Goal: Task Accomplishment & Management: Complete application form

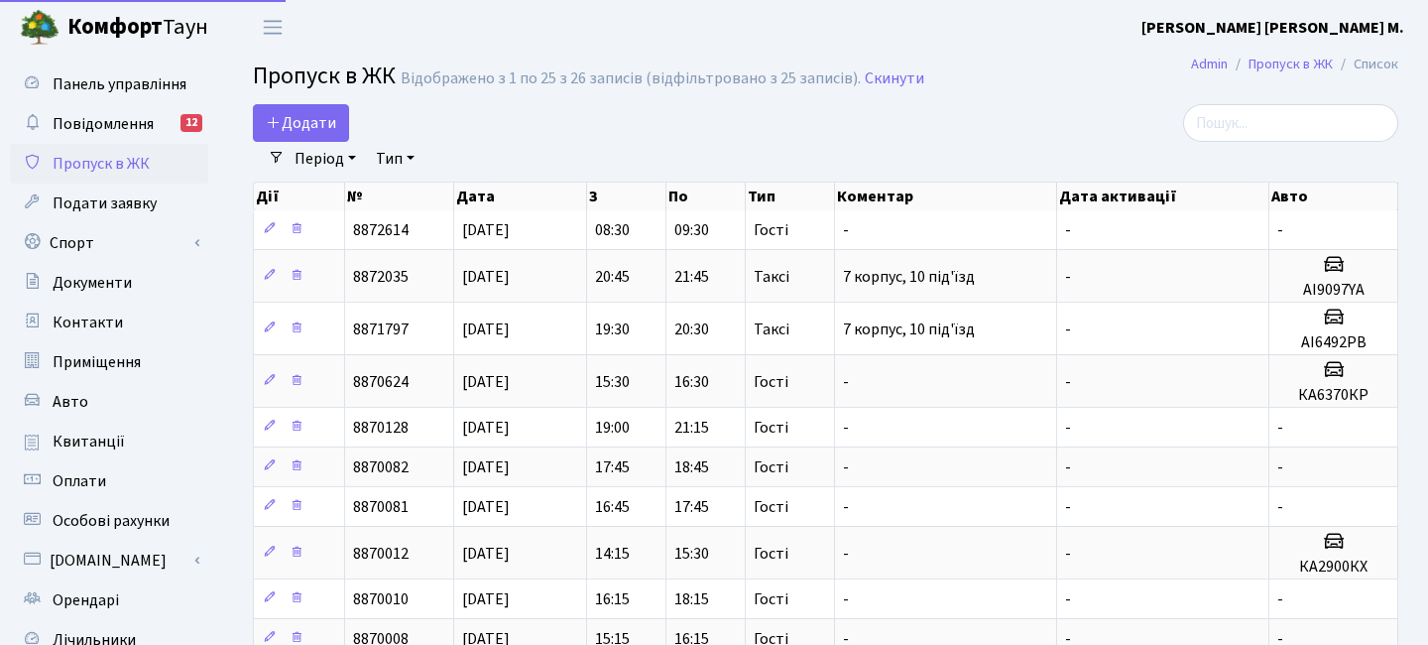
select select "25"
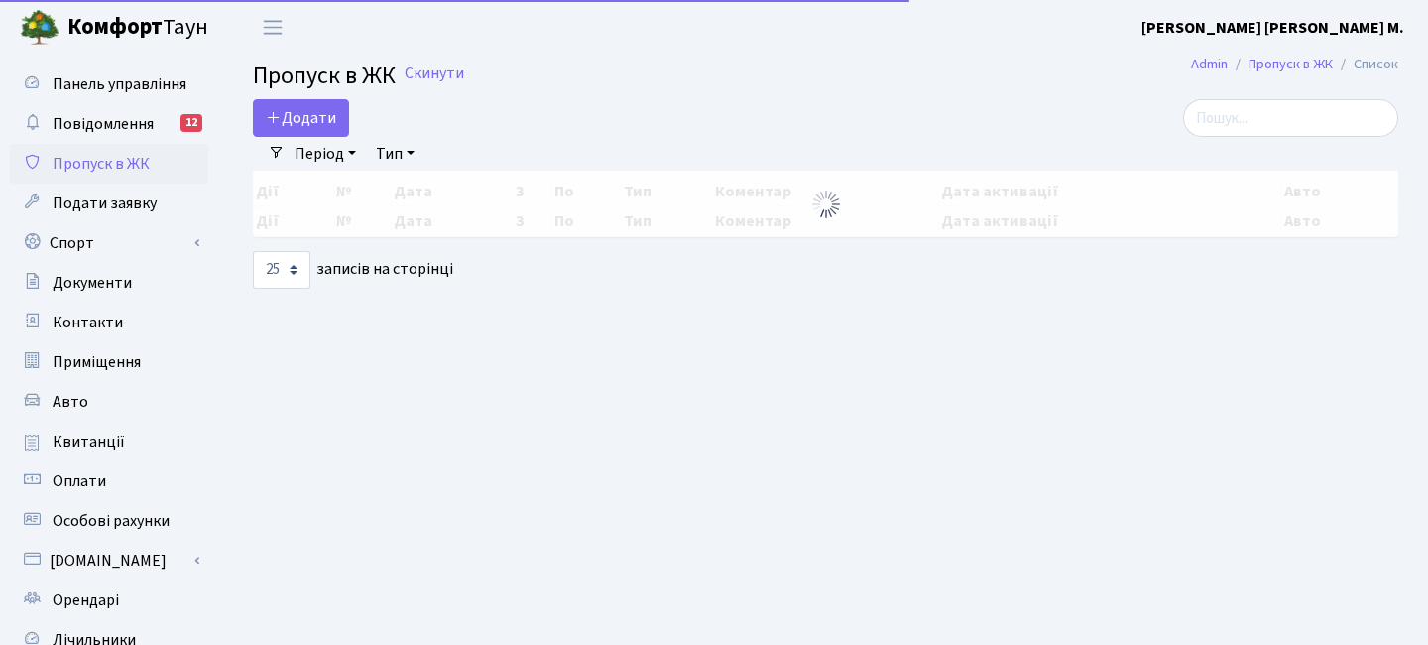
select select "25"
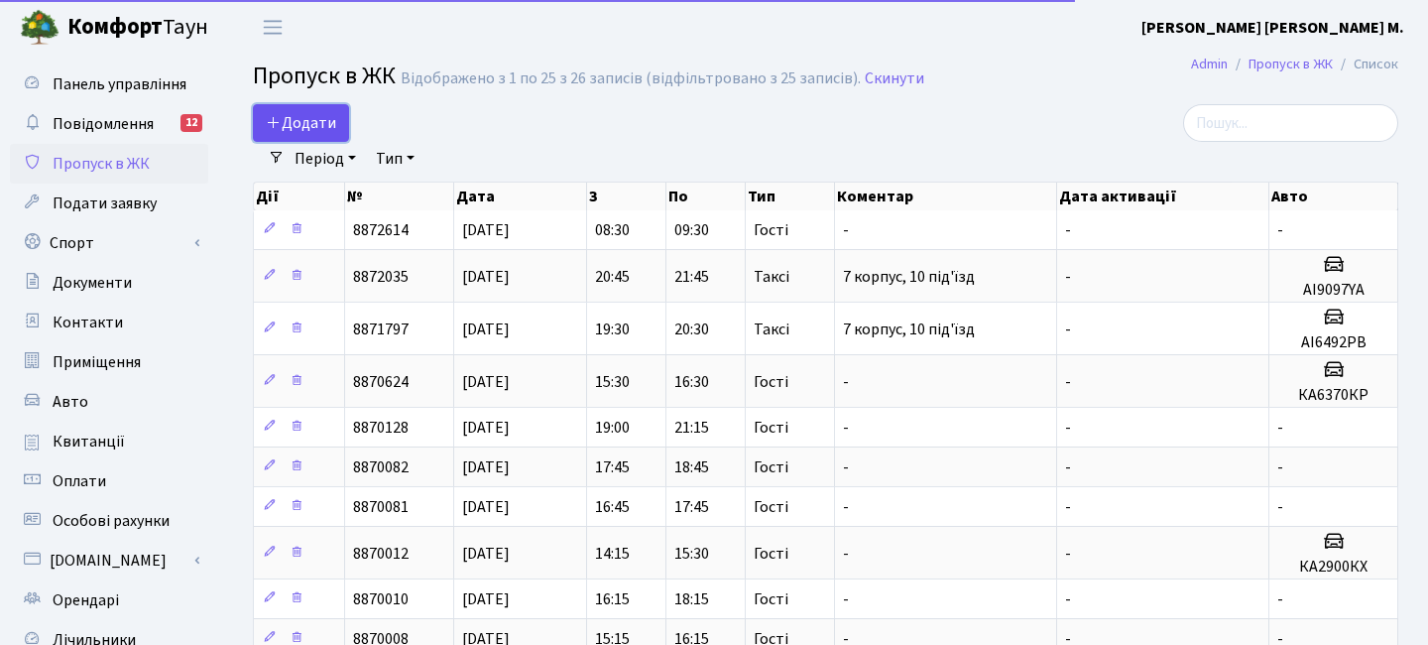
click at [317, 127] on span "Додати" at bounding box center [301, 123] width 70 height 22
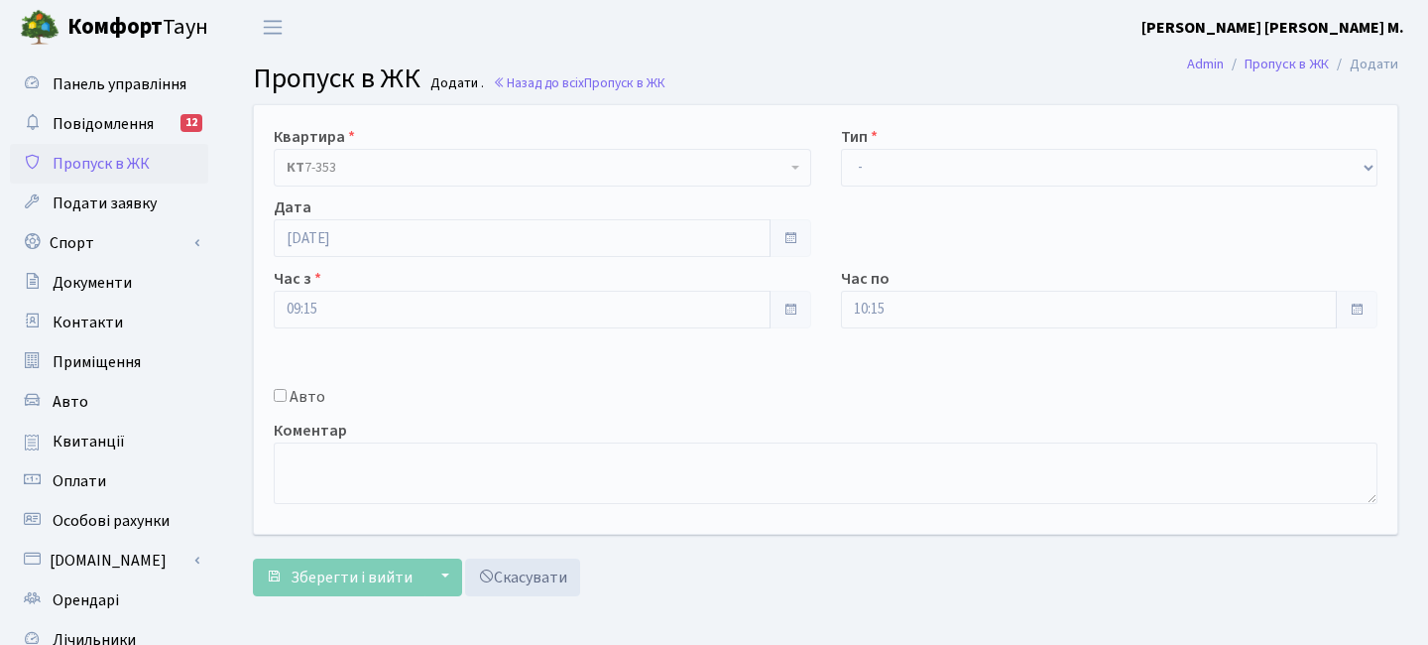
click at [918, 191] on div "Квартира <b>КТ</b>&nbsp;&nbsp;&nbsp;&nbsp;7-353 <b>КТ</b>&nbsp;&nbsp;&nbsp;&nbs…" at bounding box center [826, 319] width 1174 height 429
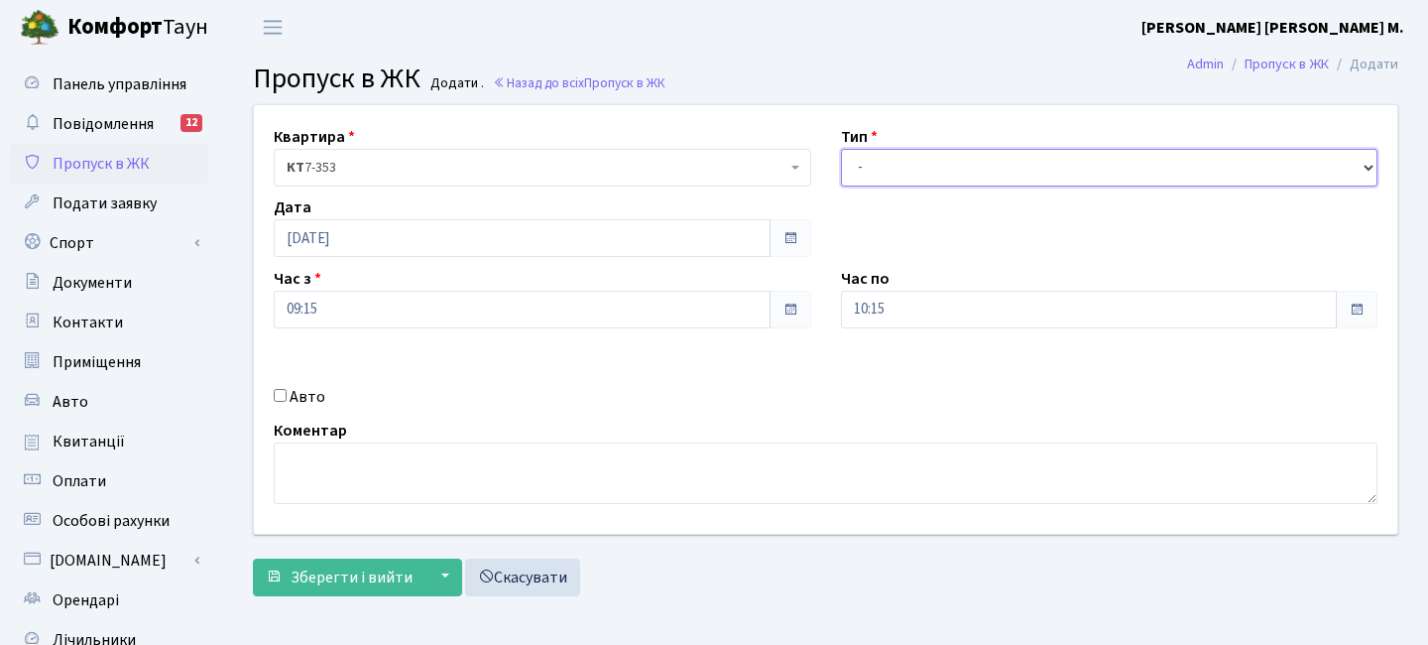
click at [911, 181] on select "- Доставка Таксі Гості Сервіс" at bounding box center [1110, 168] width 538 height 38
select select "3"
click at [897, 311] on input "10:15" at bounding box center [1089, 310] width 497 height 38
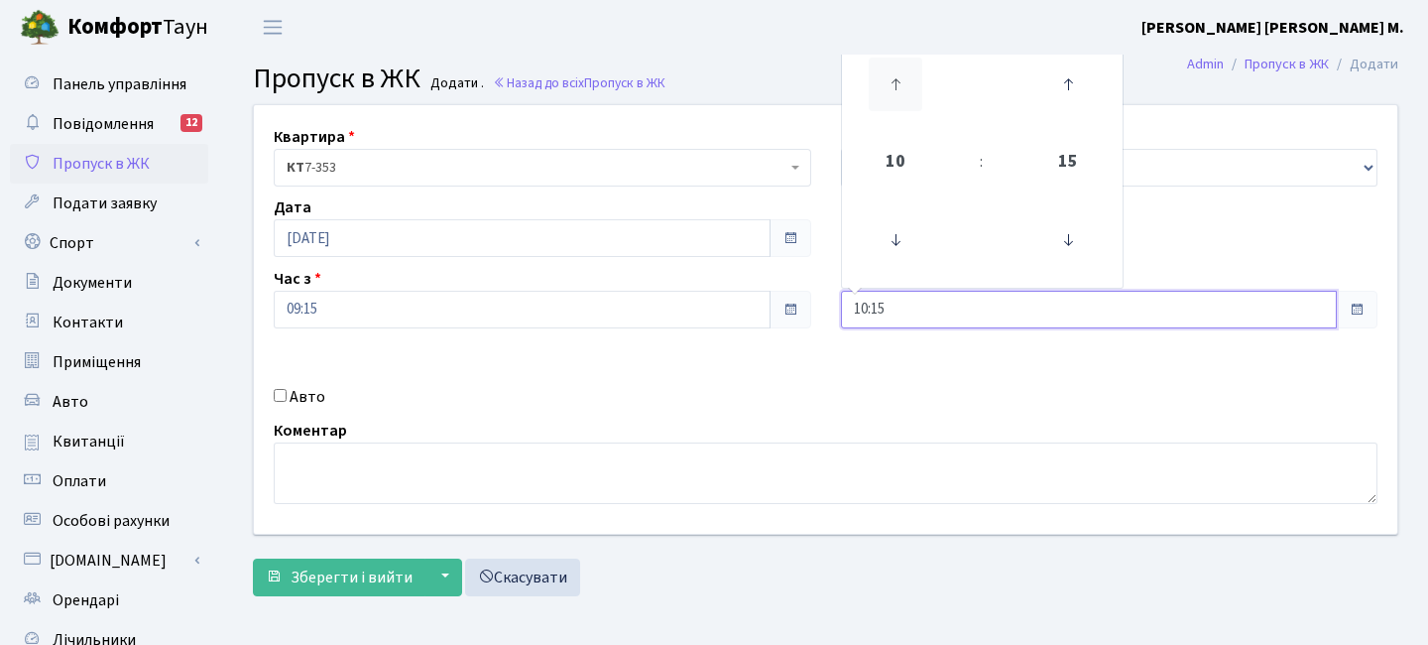
click at [900, 105] on icon at bounding box center [896, 85] width 54 height 54
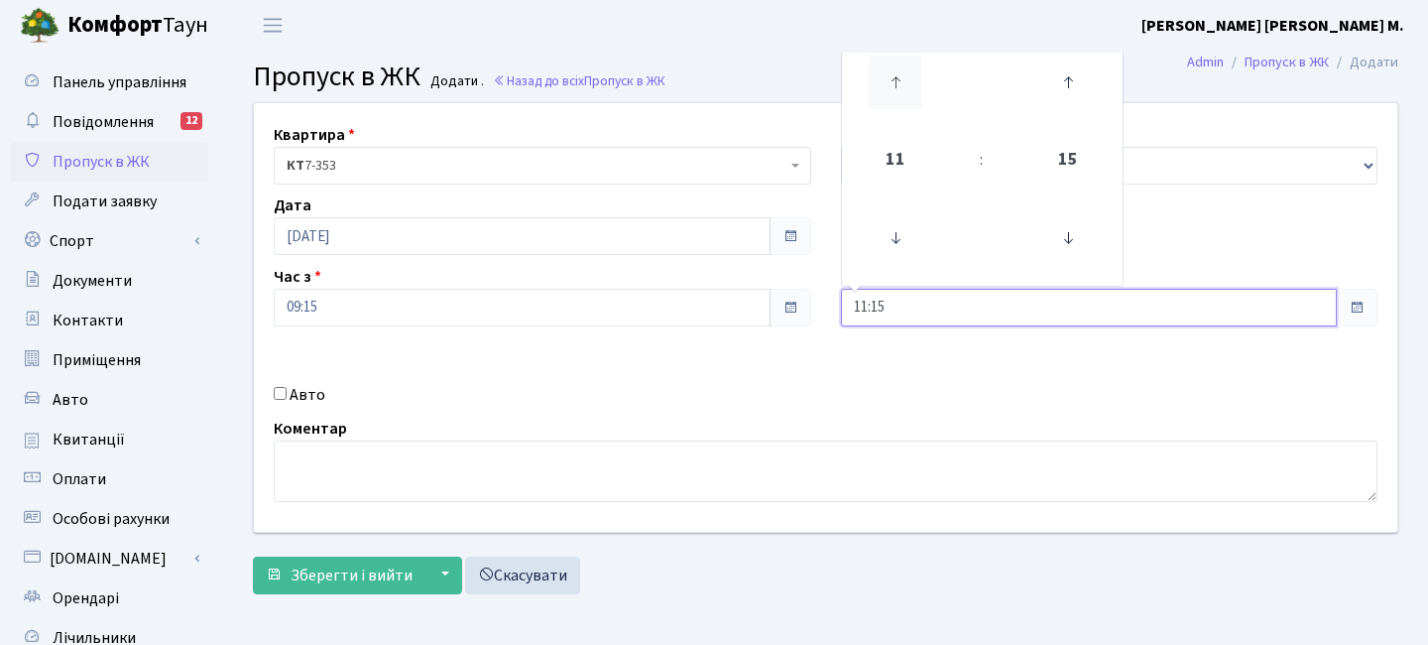
click at [884, 73] on icon at bounding box center [896, 83] width 54 height 54
click at [889, 75] on icon at bounding box center [896, 83] width 54 height 54
type input "13:15"
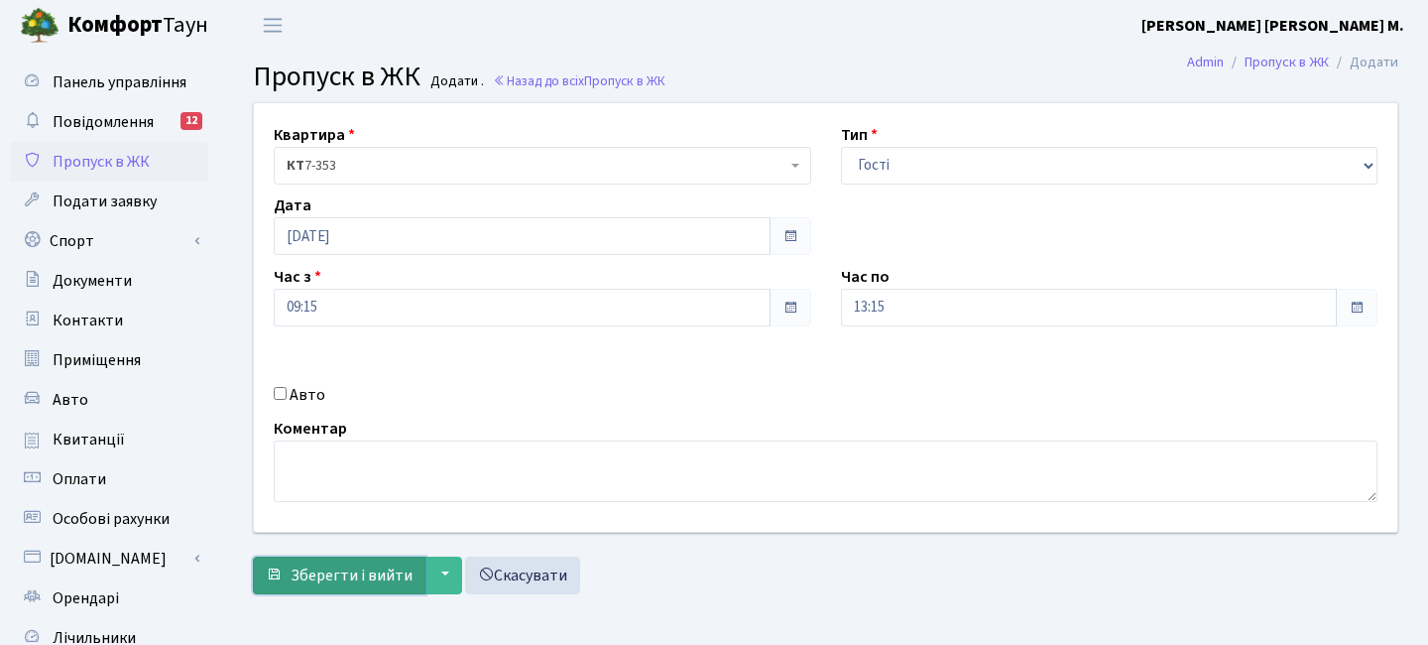
click at [370, 557] on button "Зберегти і вийти" at bounding box center [339, 576] width 173 height 38
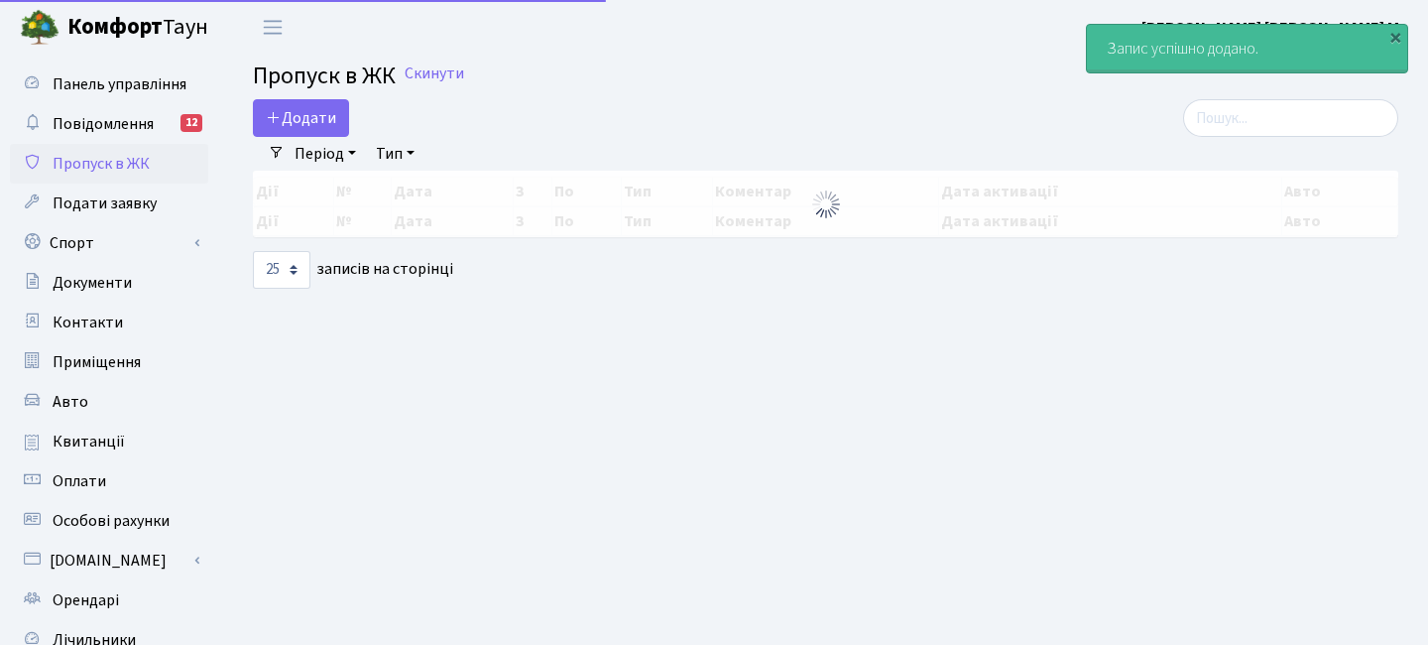
select select "25"
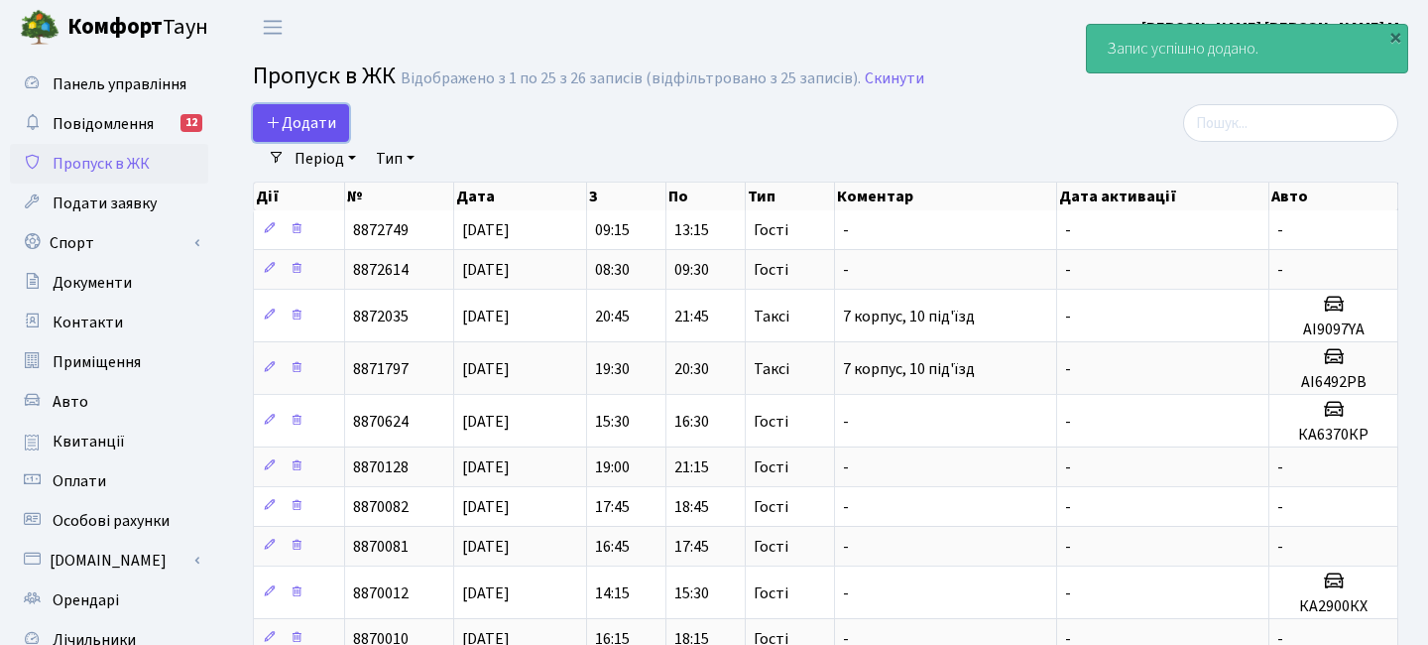
click at [305, 118] on span "Додати" at bounding box center [301, 123] width 70 height 22
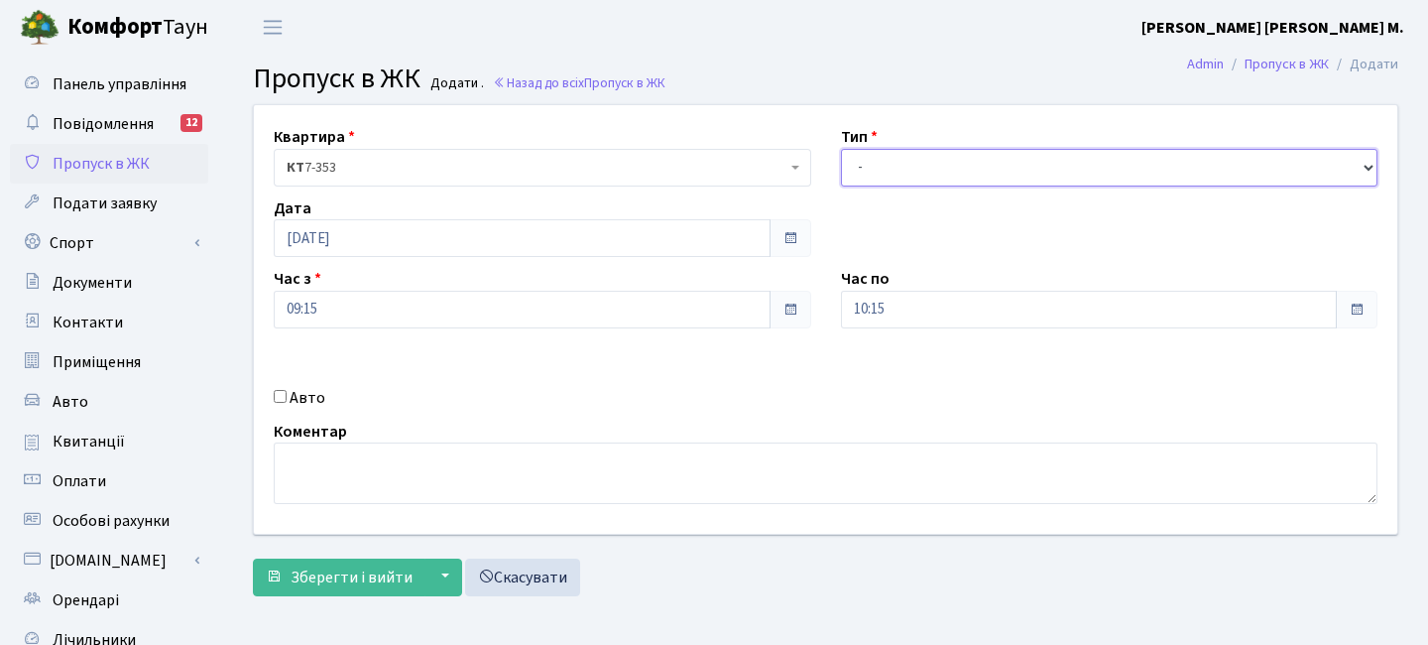
click at [931, 175] on select "- Доставка Таксі Гості Сервіс" at bounding box center [1110, 168] width 538 height 38
select select "3"
drag, startPoint x: 498, startPoint y: 339, endPoint x: 484, endPoint y: 330, distance: 16.5
click at [494, 339] on div "Квартира <b>КТ</b>&nbsp;&nbsp;&nbsp;&nbsp;7-353 <b>КТ</b>&nbsp;&nbsp;&nbsp;&nbs…" at bounding box center [826, 319] width 1174 height 429
click at [480, 330] on div "Квартира <b>КТ</b>&nbsp;&nbsp;&nbsp;&nbsp;7-353 <b>КТ</b>&nbsp;&nbsp;&nbsp;&nbs…" at bounding box center [826, 319] width 1174 height 429
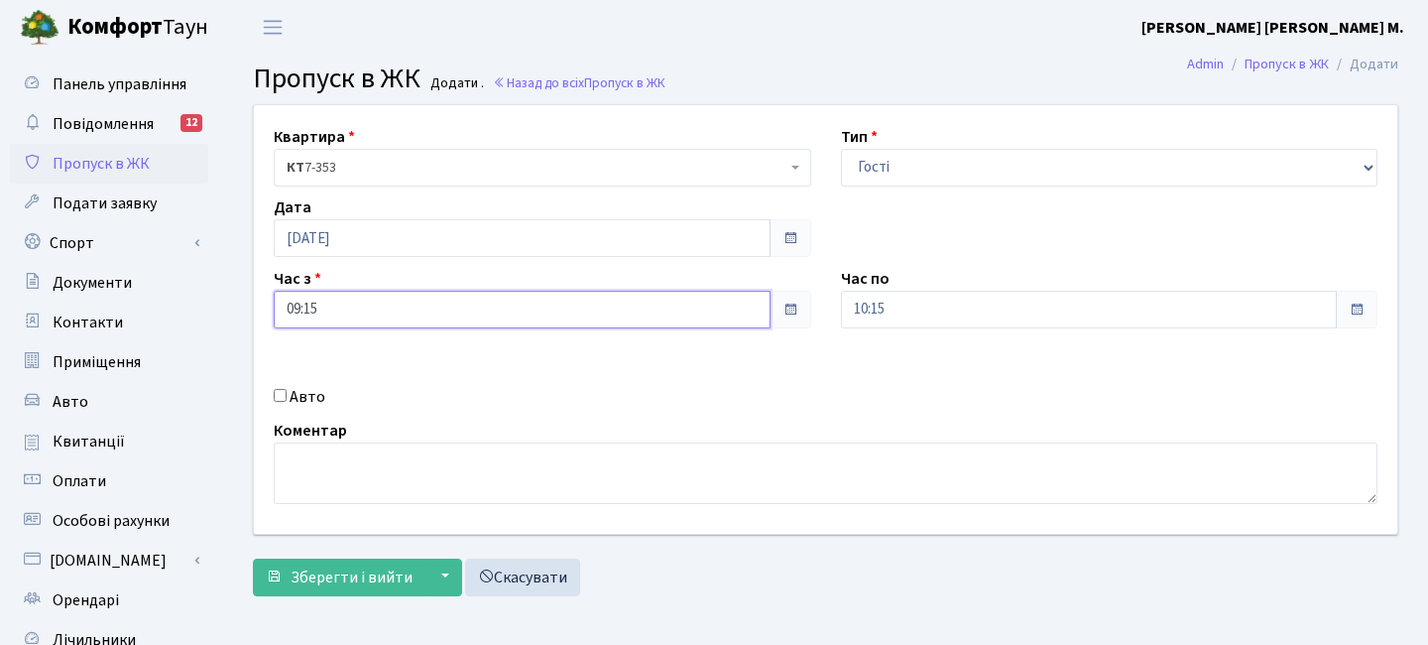
drag, startPoint x: 472, startPoint y: 320, endPoint x: 453, endPoint y: 300, distance: 28.1
click at [471, 320] on input "09:15" at bounding box center [522, 310] width 497 height 38
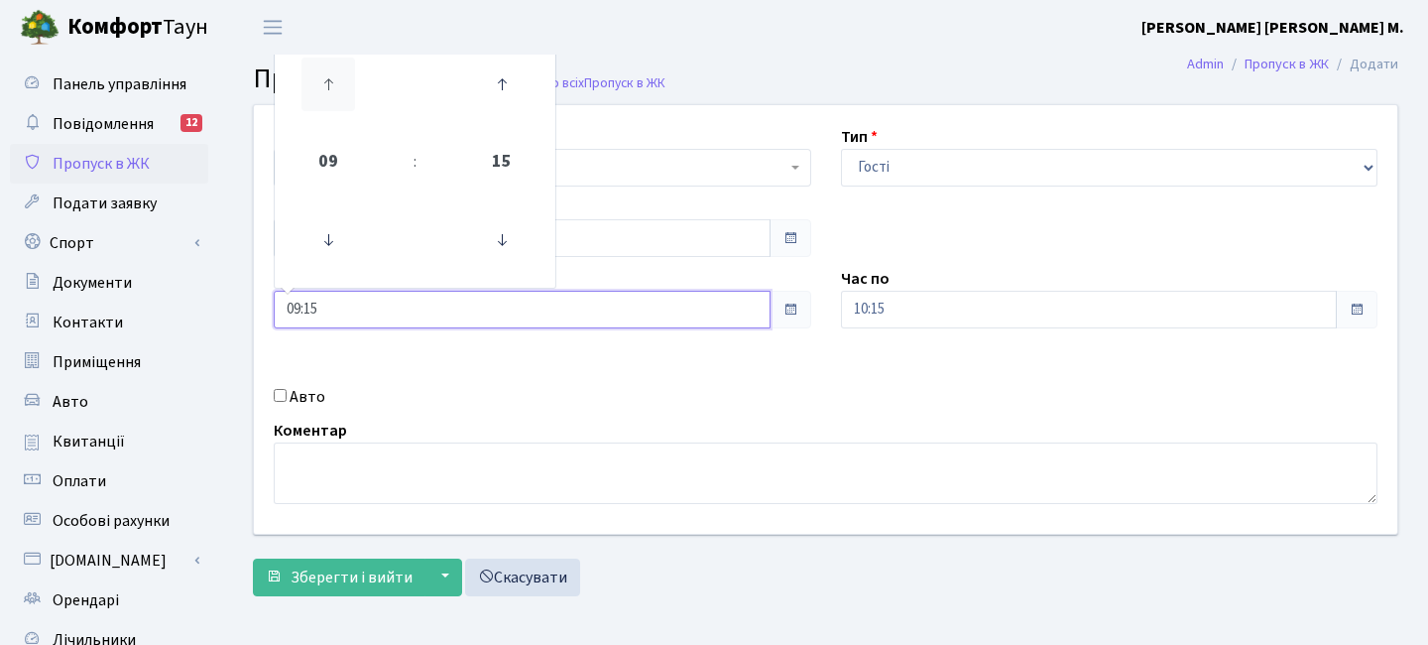
click at [343, 80] on icon at bounding box center [329, 85] width 54 height 54
type input "10:15"
click at [927, 301] on input "10:15" at bounding box center [1089, 310] width 497 height 38
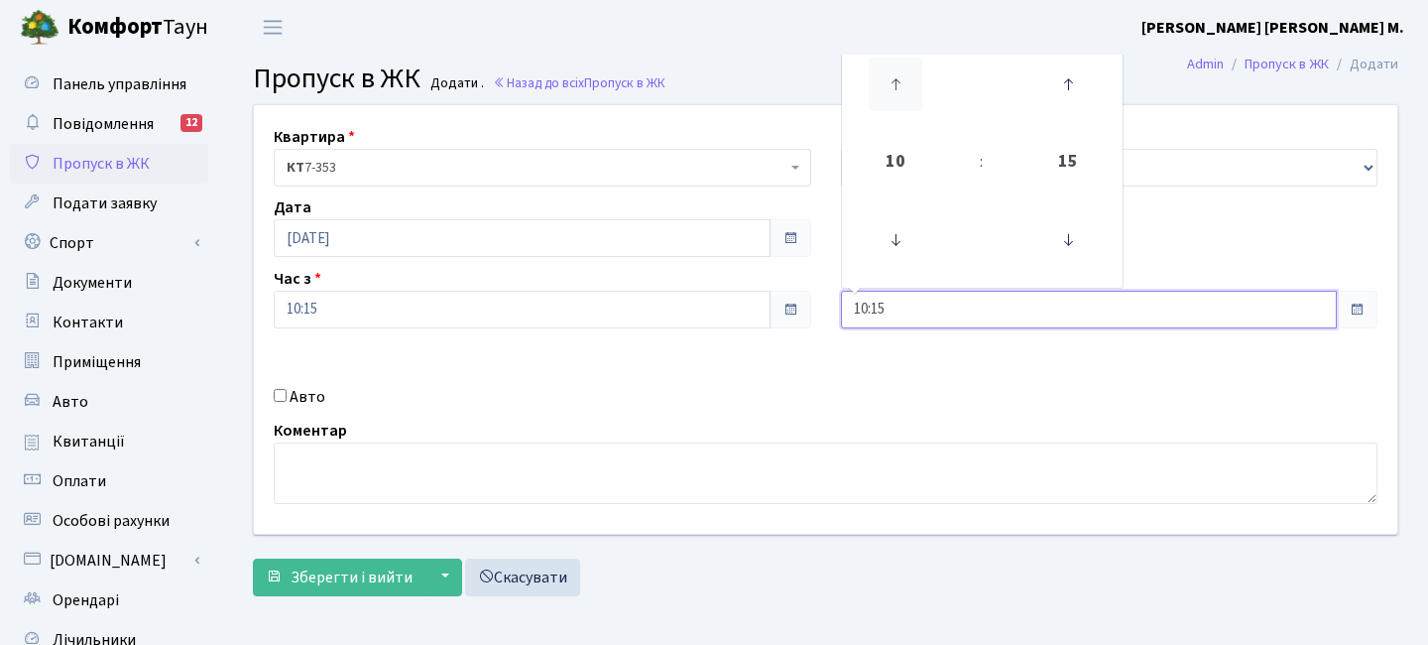
click at [913, 92] on icon at bounding box center [896, 85] width 54 height 54
type input "12:15"
drag, startPoint x: 401, startPoint y: 315, endPoint x: 386, endPoint y: 296, distance: 24.8
click at [399, 315] on input "10:15" at bounding box center [522, 310] width 497 height 38
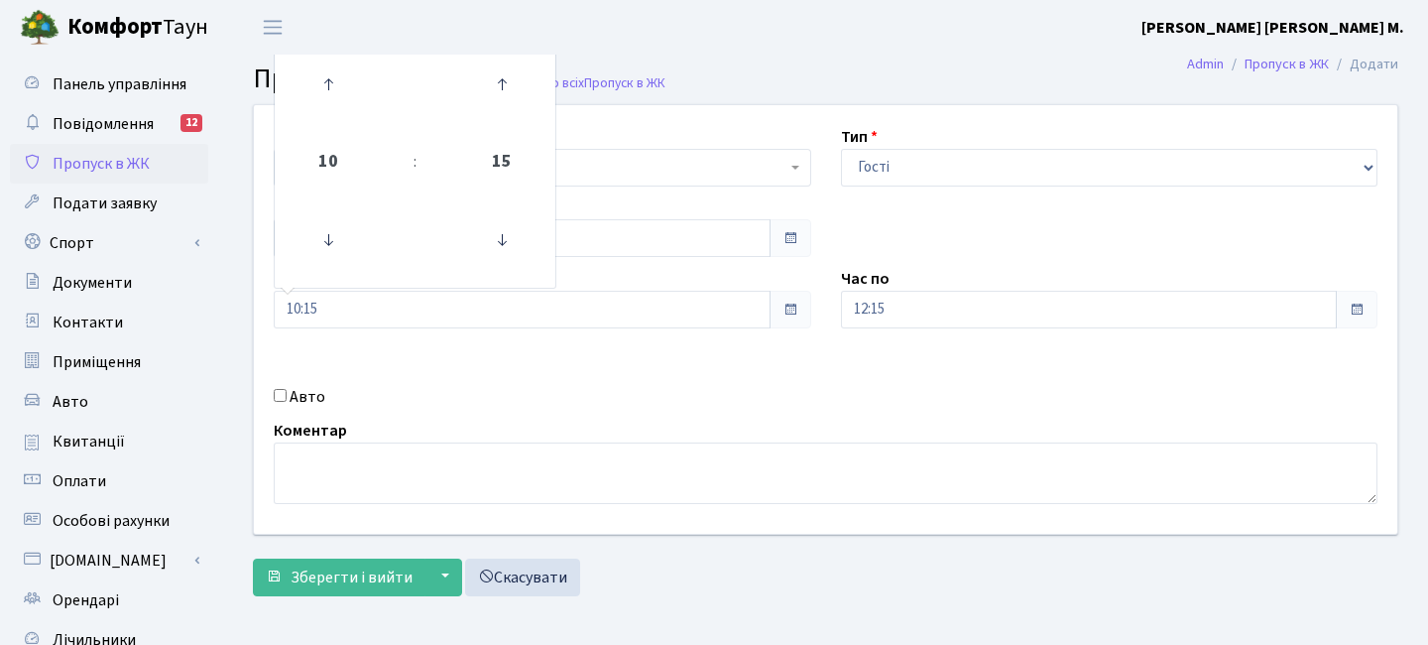
drag, startPoint x: 311, startPoint y: 52, endPoint x: 317, endPoint y: 65, distance: 15.1
click at [311, 53] on header "Комфорт Таун Туракулова О. М. Мій обліковий запис Вийти" at bounding box center [714, 27] width 1428 height 55
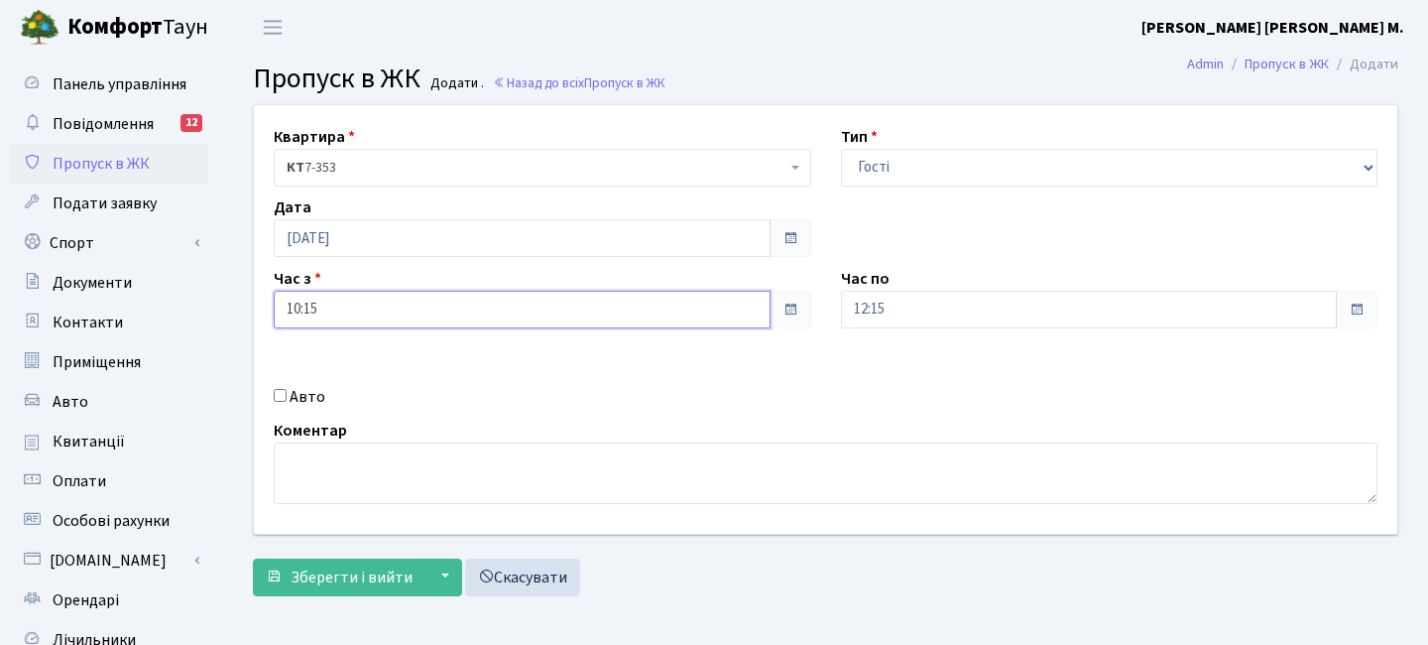
drag, startPoint x: 312, startPoint y: 302, endPoint x: 319, endPoint y: 293, distance: 11.3
click at [312, 302] on input "10:15" at bounding box center [522, 310] width 497 height 38
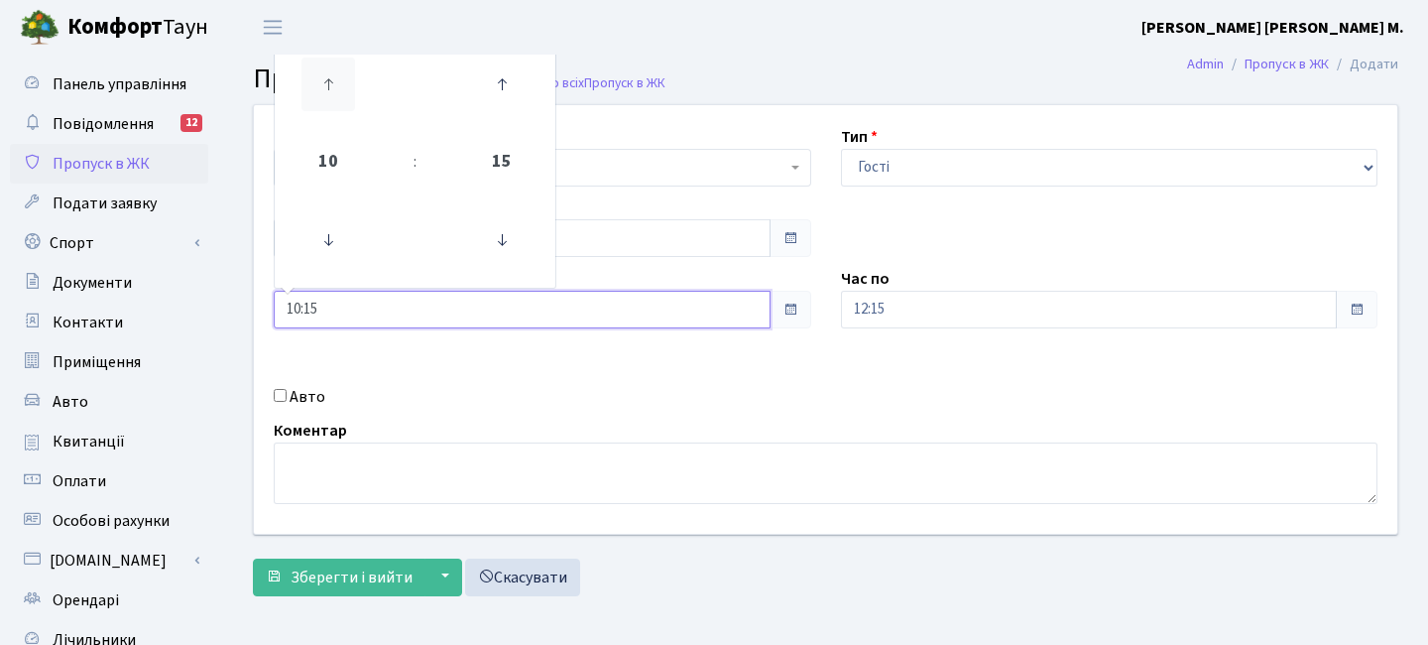
click at [337, 73] on icon at bounding box center [329, 85] width 54 height 54
type input "11:15"
drag, startPoint x: 960, startPoint y: 282, endPoint x: 952, endPoint y: 297, distance: 16.9
click at [960, 282] on div "Час по 12:15" at bounding box center [1109, 298] width 567 height 62
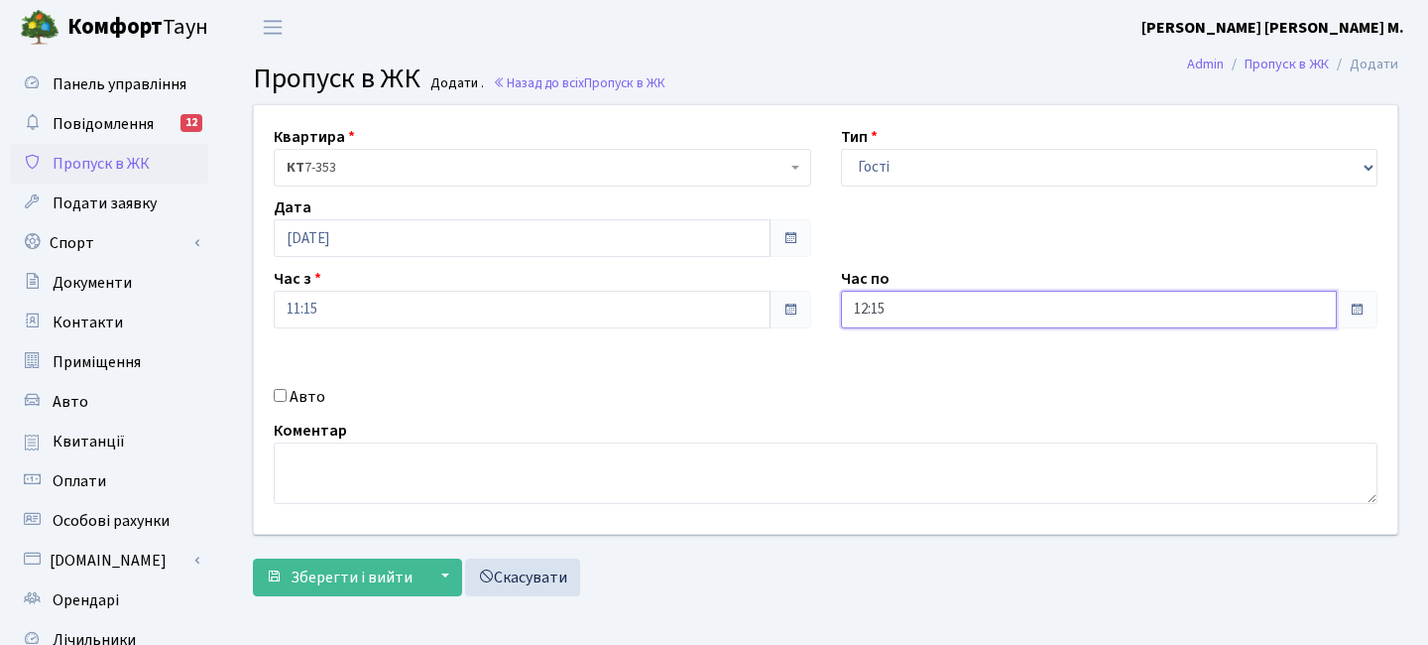
click at [952, 297] on input "12:15" at bounding box center [1089, 310] width 497 height 38
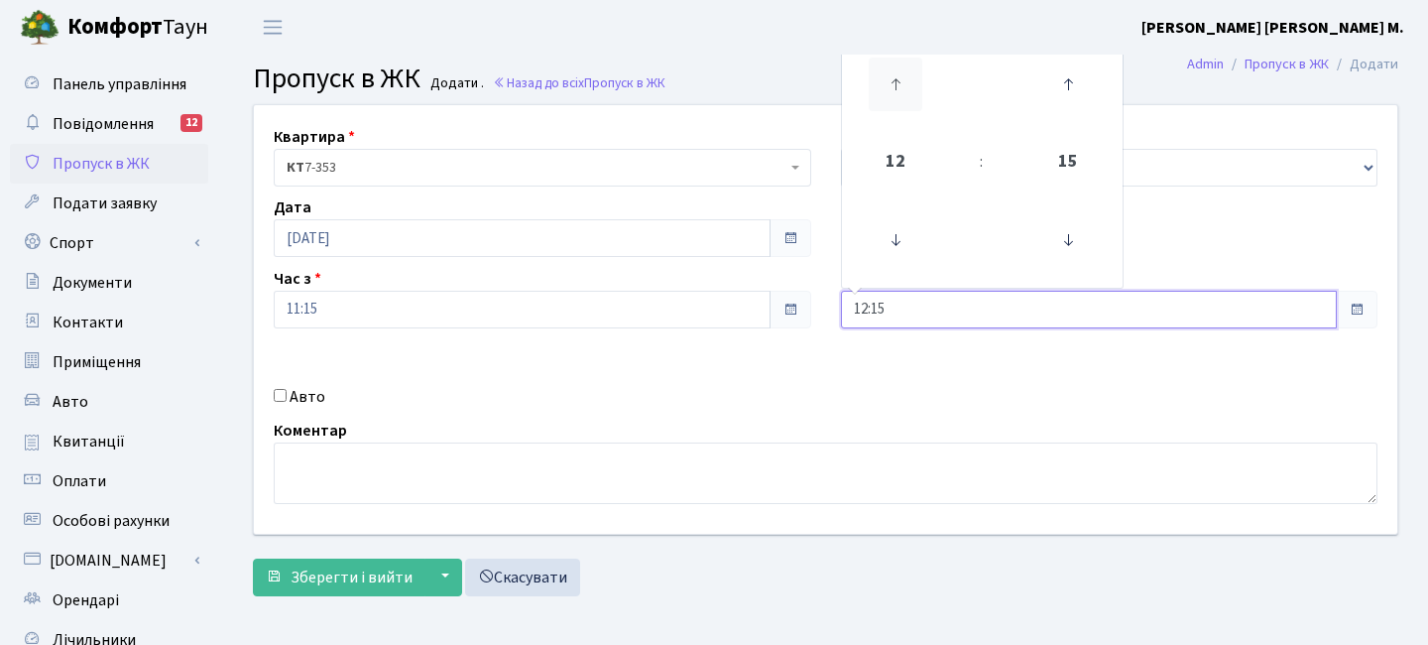
drag, startPoint x: 911, startPoint y: 62, endPoint x: 908, endPoint y: 73, distance: 11.3
click at [911, 63] on icon at bounding box center [896, 85] width 54 height 54
click at [909, 72] on icon at bounding box center [896, 85] width 54 height 54
type input "15:15"
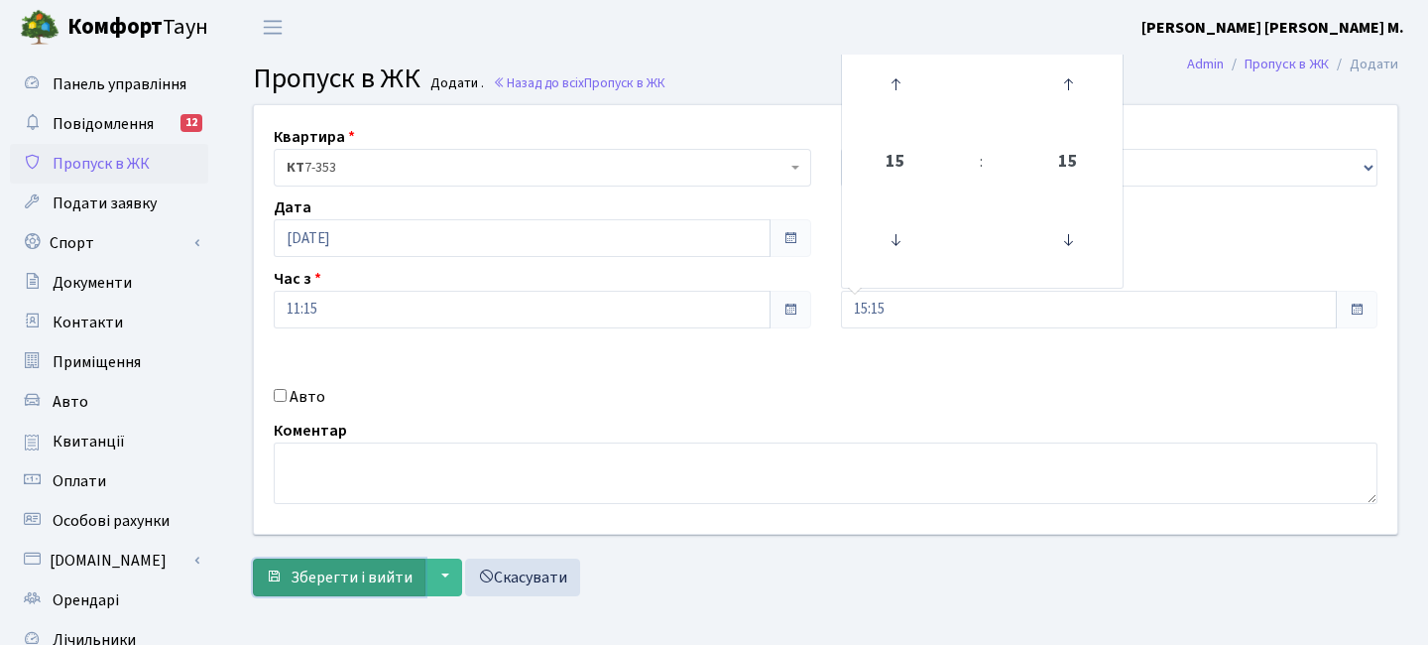
click at [372, 579] on span "Зберегти і вийти" at bounding box center [352, 577] width 122 height 22
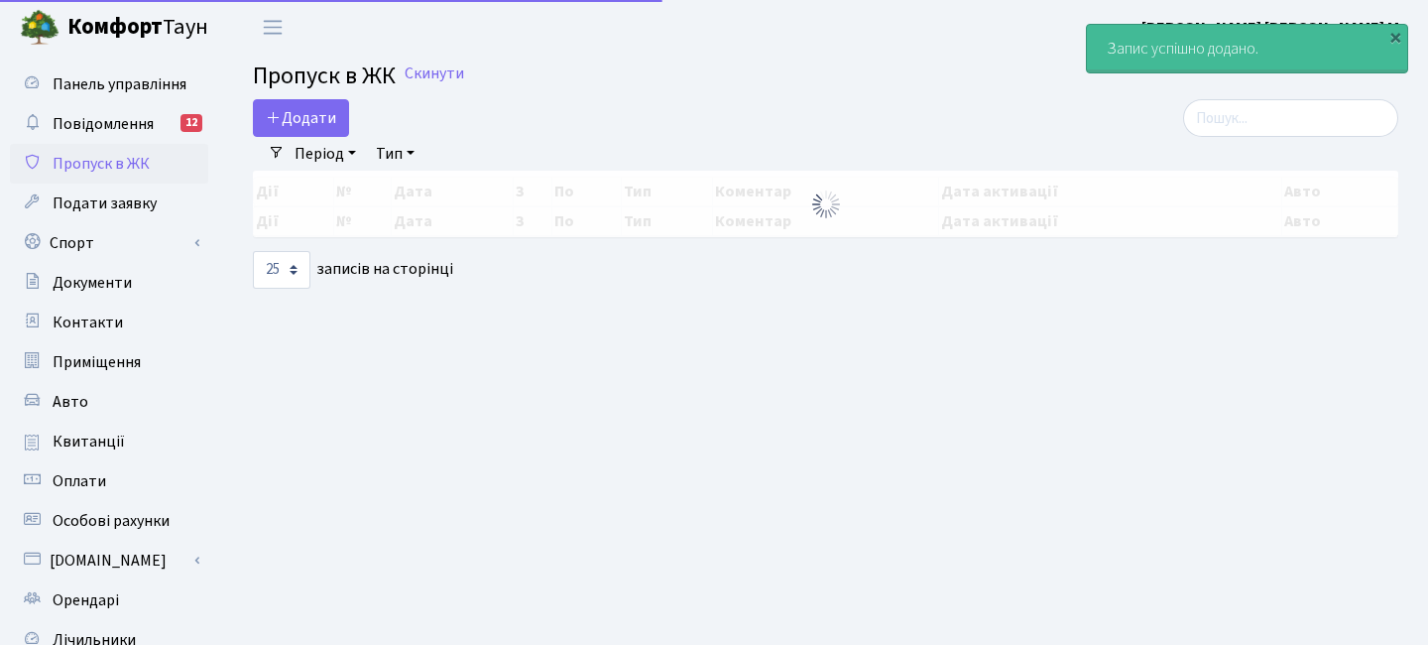
select select "25"
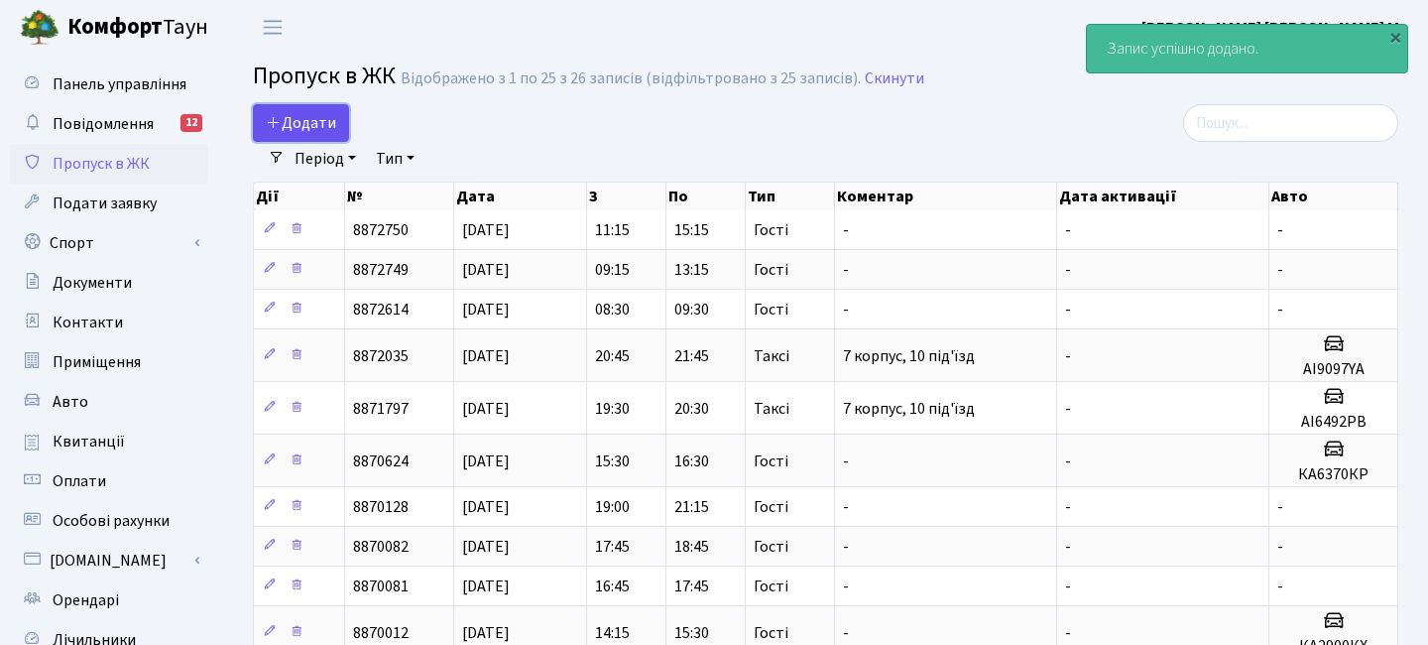
click at [310, 127] on span "Додати" at bounding box center [301, 123] width 70 height 22
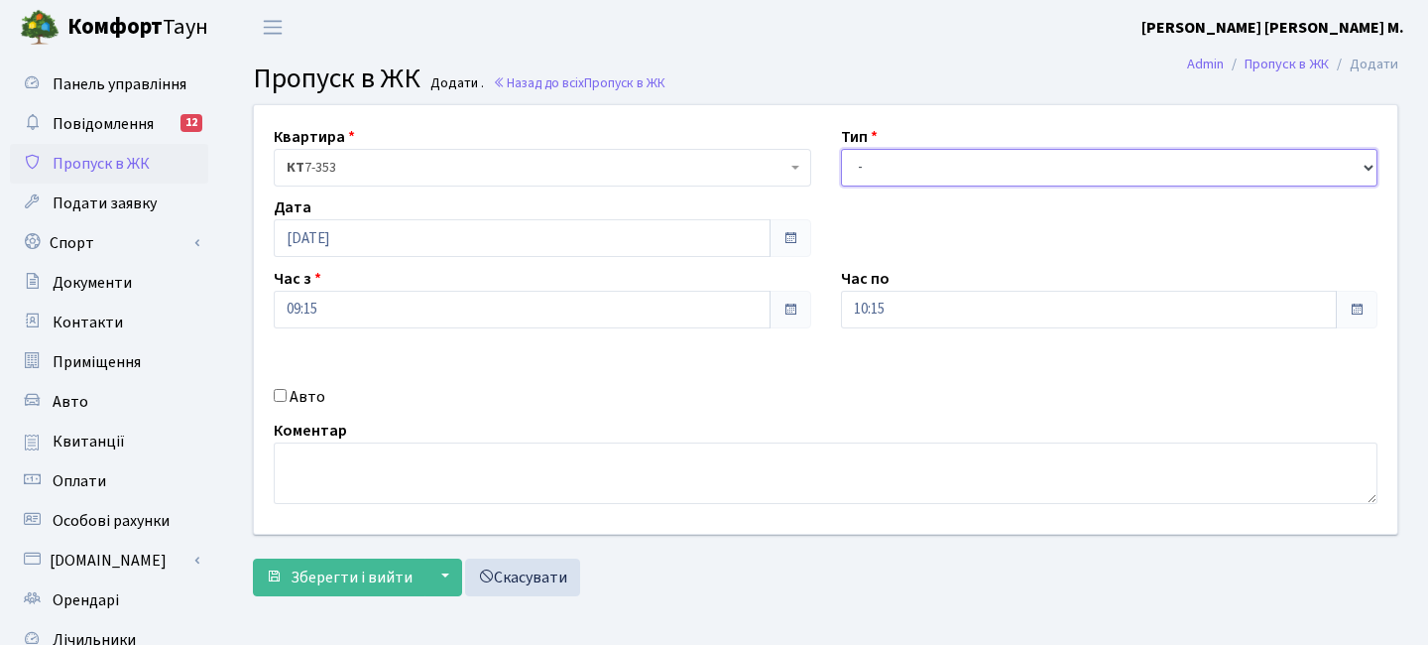
click at [883, 163] on select "- Доставка Таксі Гості Сервіс" at bounding box center [1110, 168] width 538 height 38
select select "3"
drag, startPoint x: 455, startPoint y: 319, endPoint x: 437, endPoint y: 300, distance: 26.7
click at [451, 318] on input "09:15" at bounding box center [522, 310] width 497 height 38
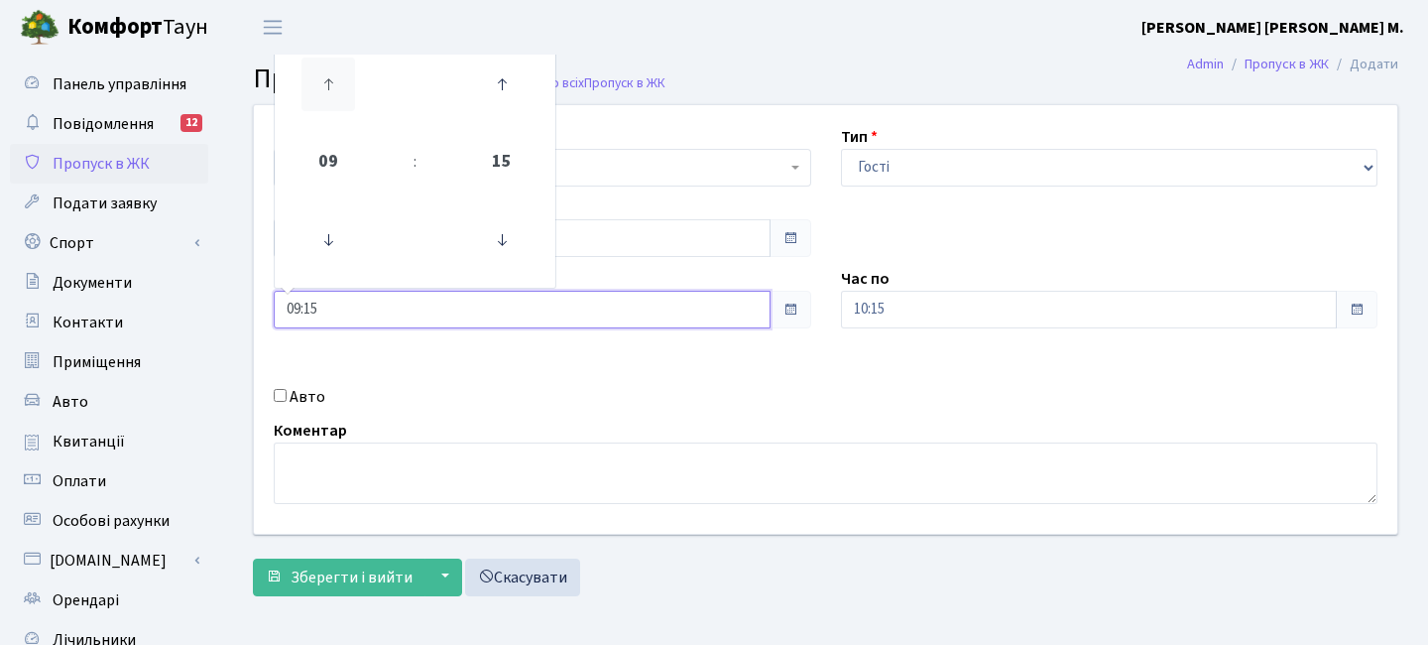
click at [333, 96] on icon at bounding box center [329, 85] width 54 height 54
click at [346, 96] on icon at bounding box center [329, 85] width 54 height 54
type input "13:15"
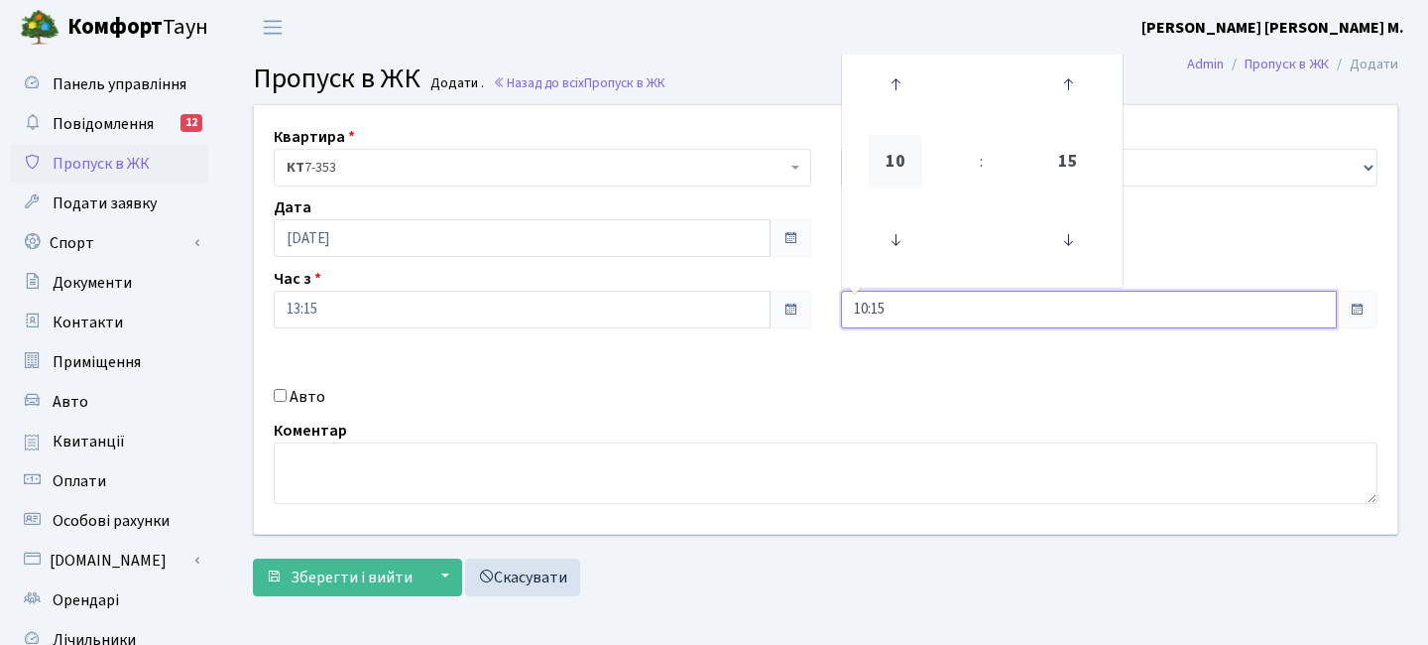
drag, startPoint x: 898, startPoint y: 294, endPoint x: 912, endPoint y: 182, distance: 113.0
click at [898, 295] on input "10:15" at bounding box center [1089, 310] width 497 height 38
click at [909, 123] on table "10 : 15" at bounding box center [982, 163] width 273 height 242
click at [911, 94] on icon at bounding box center [896, 85] width 54 height 54
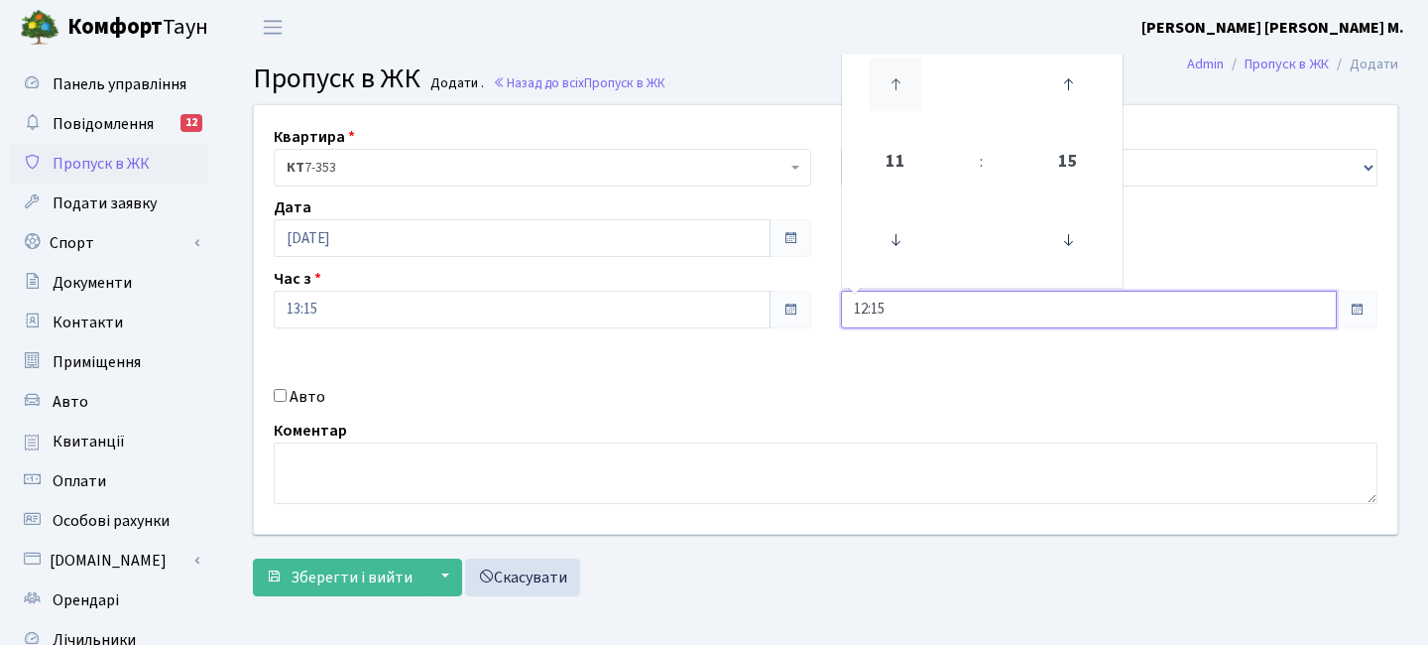
click at [911, 94] on icon at bounding box center [896, 85] width 54 height 54
click at [911, 93] on icon at bounding box center [896, 85] width 54 height 54
click at [911, 94] on icon at bounding box center [896, 85] width 54 height 54
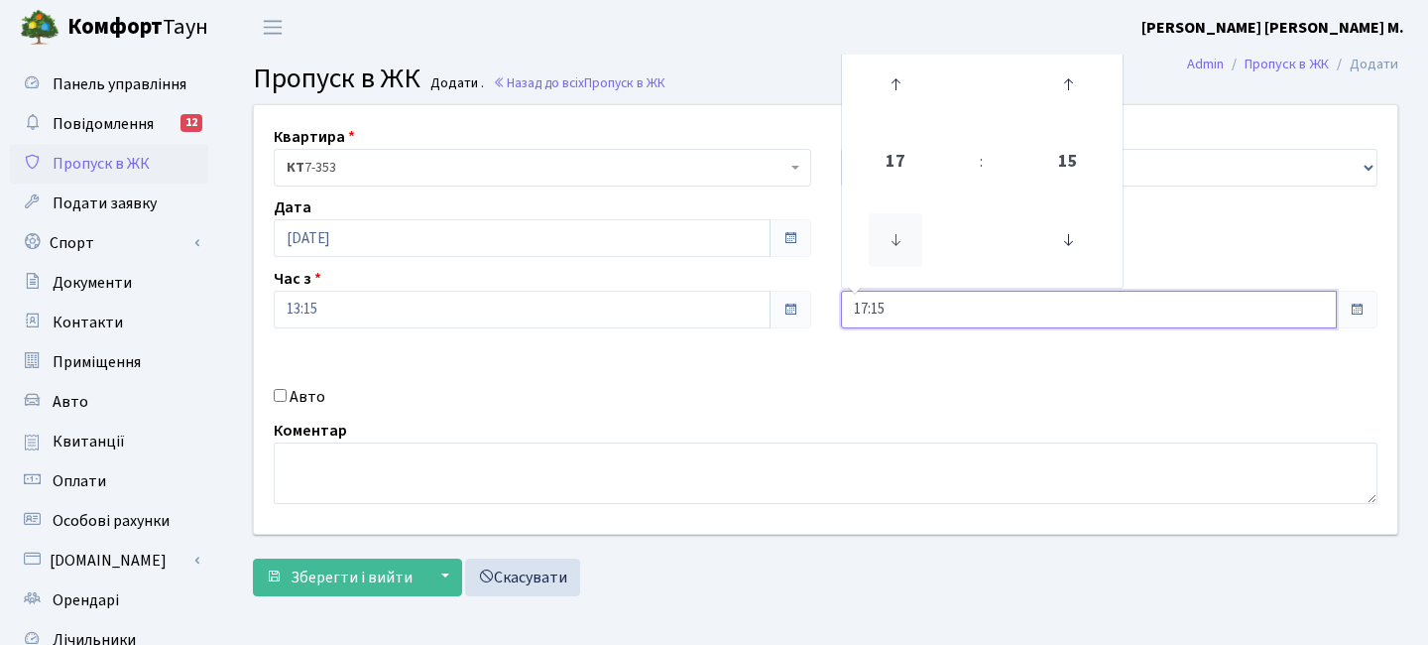
click at [893, 230] on icon at bounding box center [896, 240] width 54 height 54
type input "16:15"
click at [330, 569] on span "Зберегти і вийти" at bounding box center [352, 577] width 122 height 22
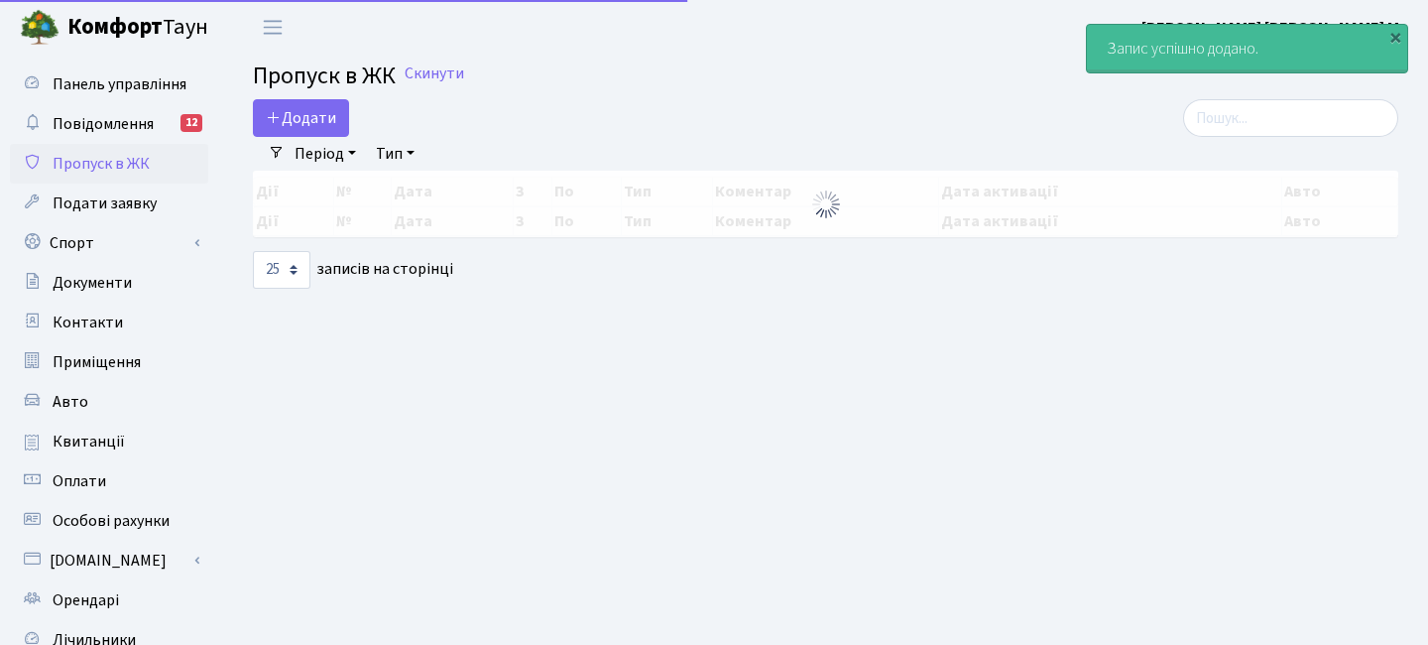
select select "25"
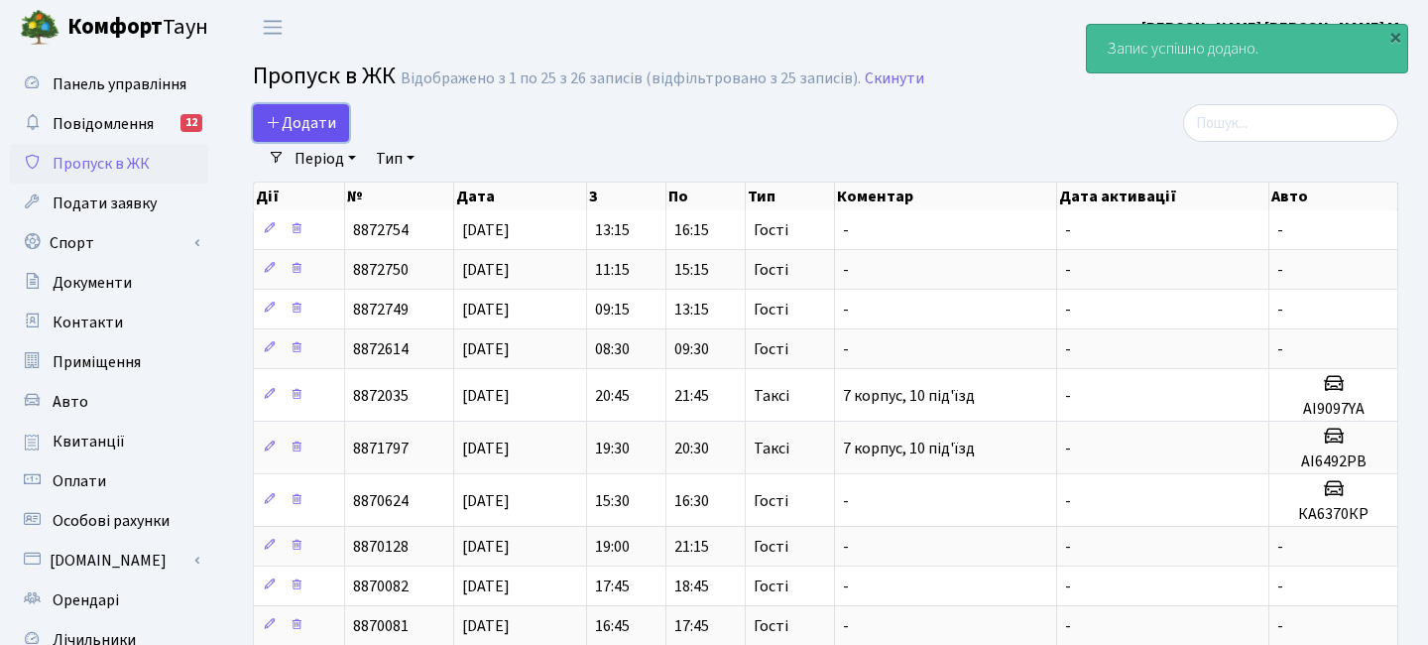
click at [339, 135] on link "Додати" at bounding box center [301, 123] width 96 height 38
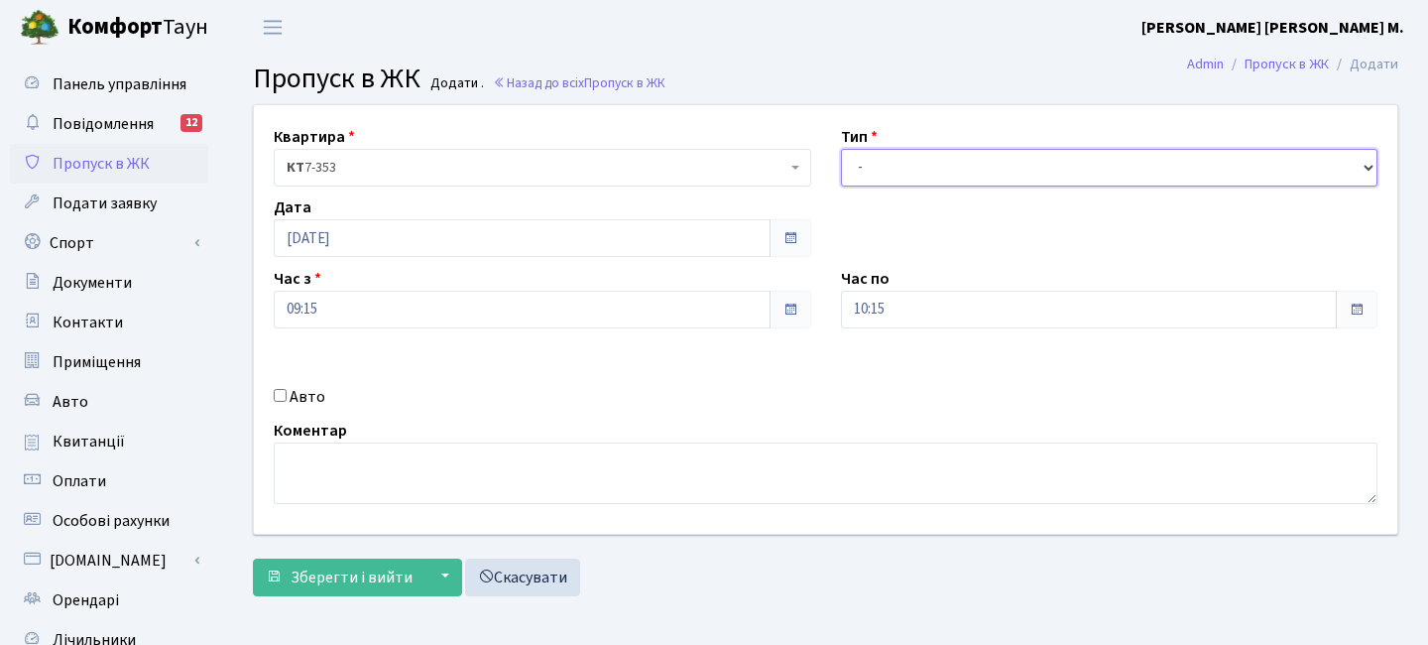
click at [899, 172] on select "- Доставка Таксі Гості Сервіс" at bounding box center [1110, 168] width 538 height 38
select select "3"
drag, startPoint x: 344, startPoint y: 314, endPoint x: 334, endPoint y: 290, distance: 26.7
click at [343, 314] on input "09:15" at bounding box center [522, 310] width 497 height 38
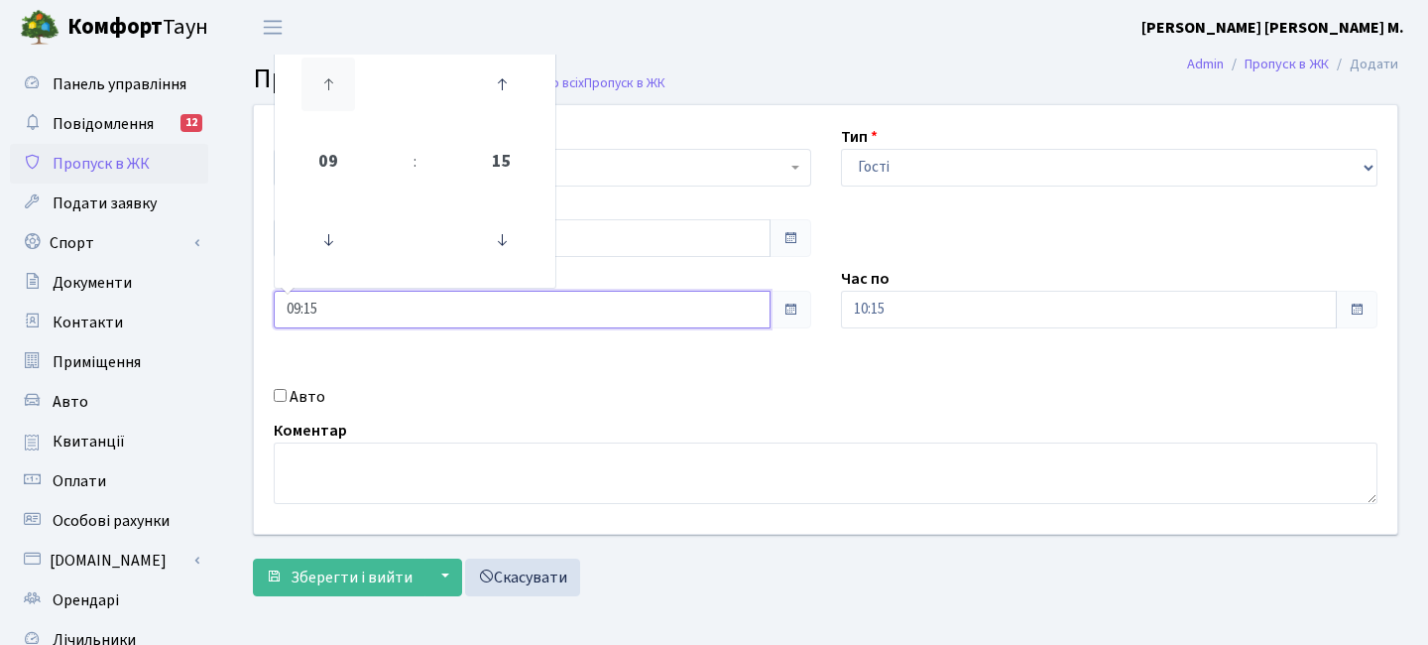
click at [335, 85] on icon at bounding box center [329, 85] width 54 height 54
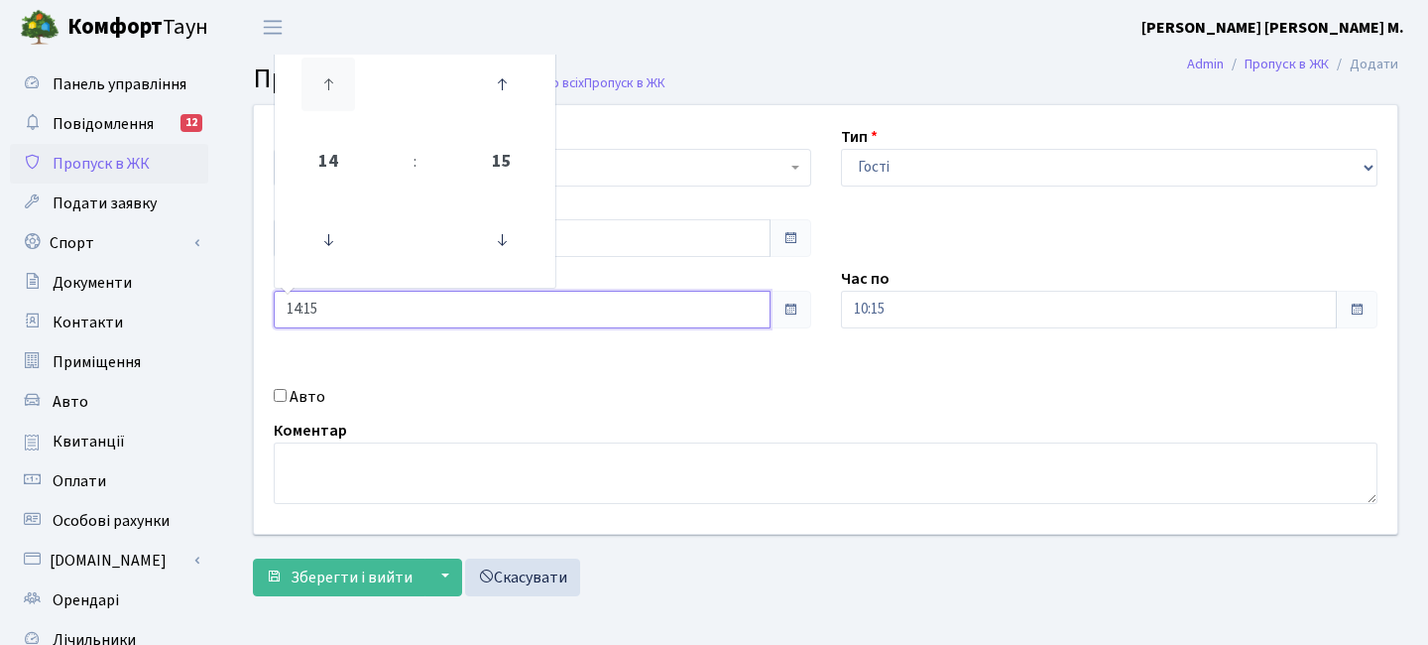
click at [335, 85] on icon at bounding box center [329, 85] width 54 height 54
type input "15:15"
click at [897, 294] on input "10:15" at bounding box center [1089, 310] width 497 height 38
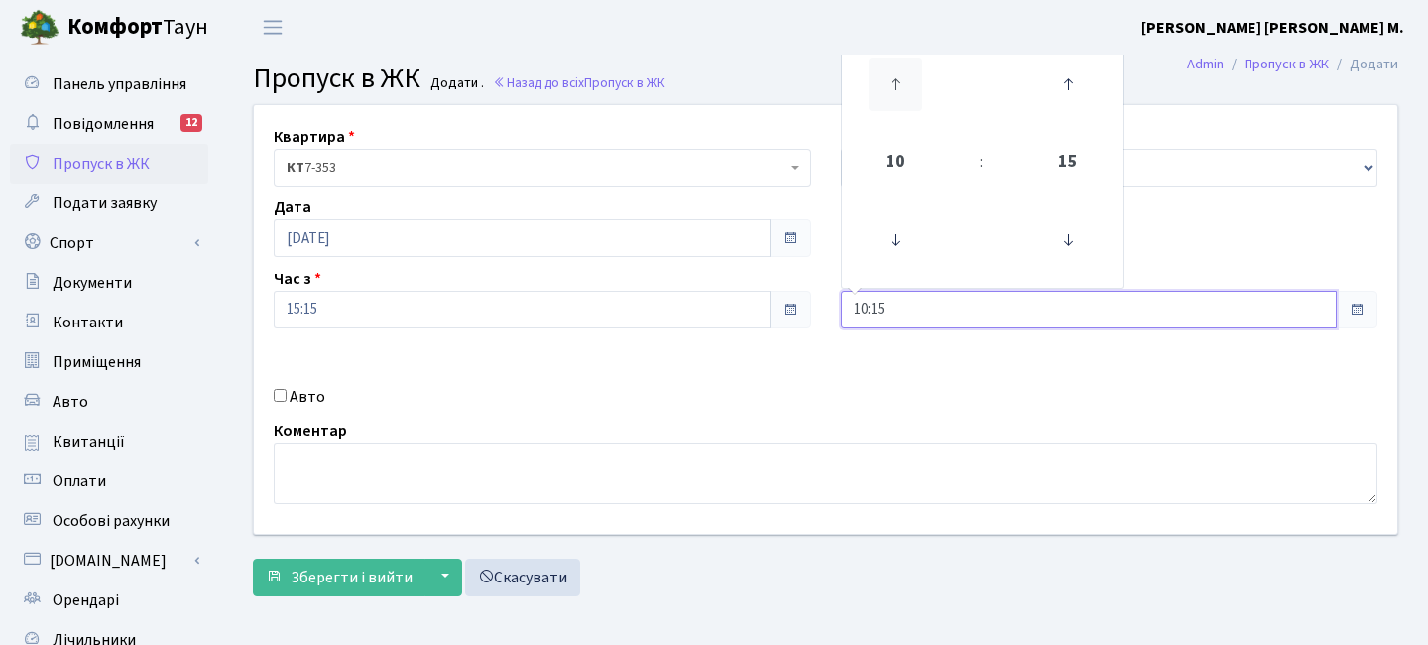
click at [909, 72] on icon at bounding box center [896, 85] width 54 height 54
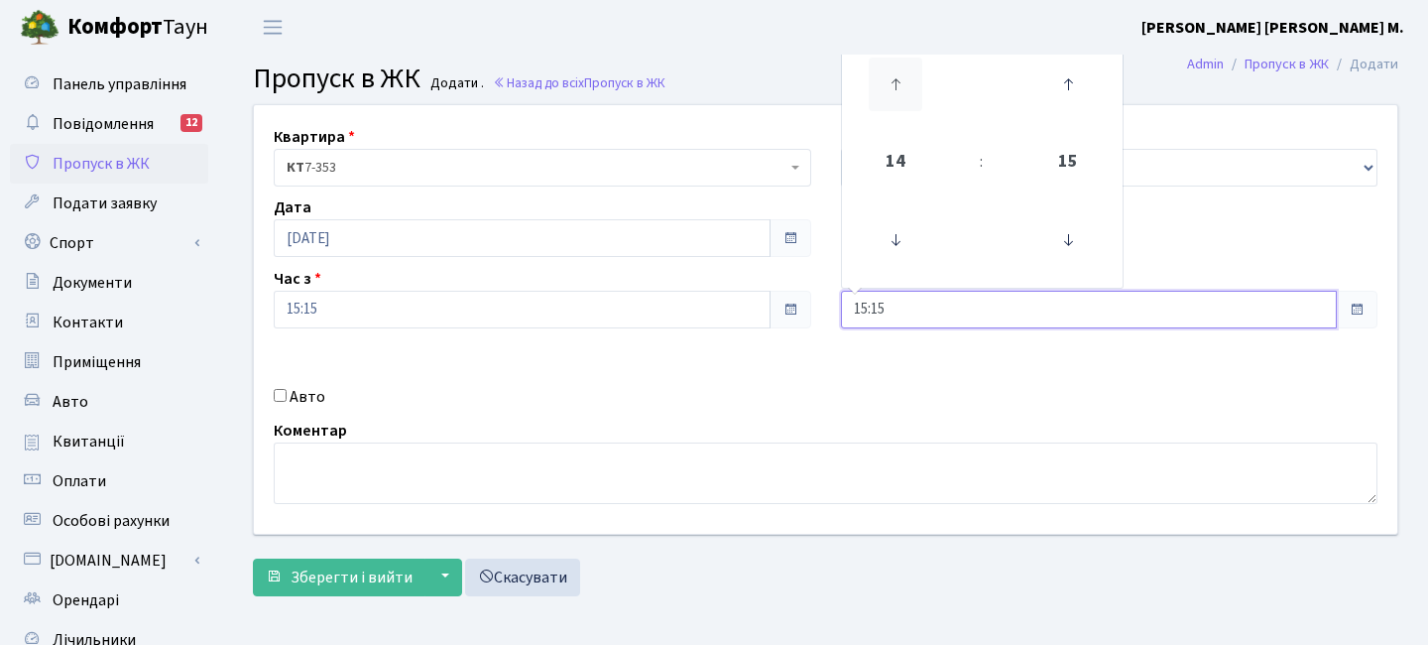
click at [909, 72] on icon at bounding box center [896, 85] width 54 height 54
type input "18:15"
click at [310, 551] on form "Квартира <b>КТ</b>&nbsp;&nbsp;&nbsp;&nbsp;7-353 <b>КТ</b>&nbsp;&nbsp;&nbsp;&nbs…" at bounding box center [826, 350] width 1146 height 492
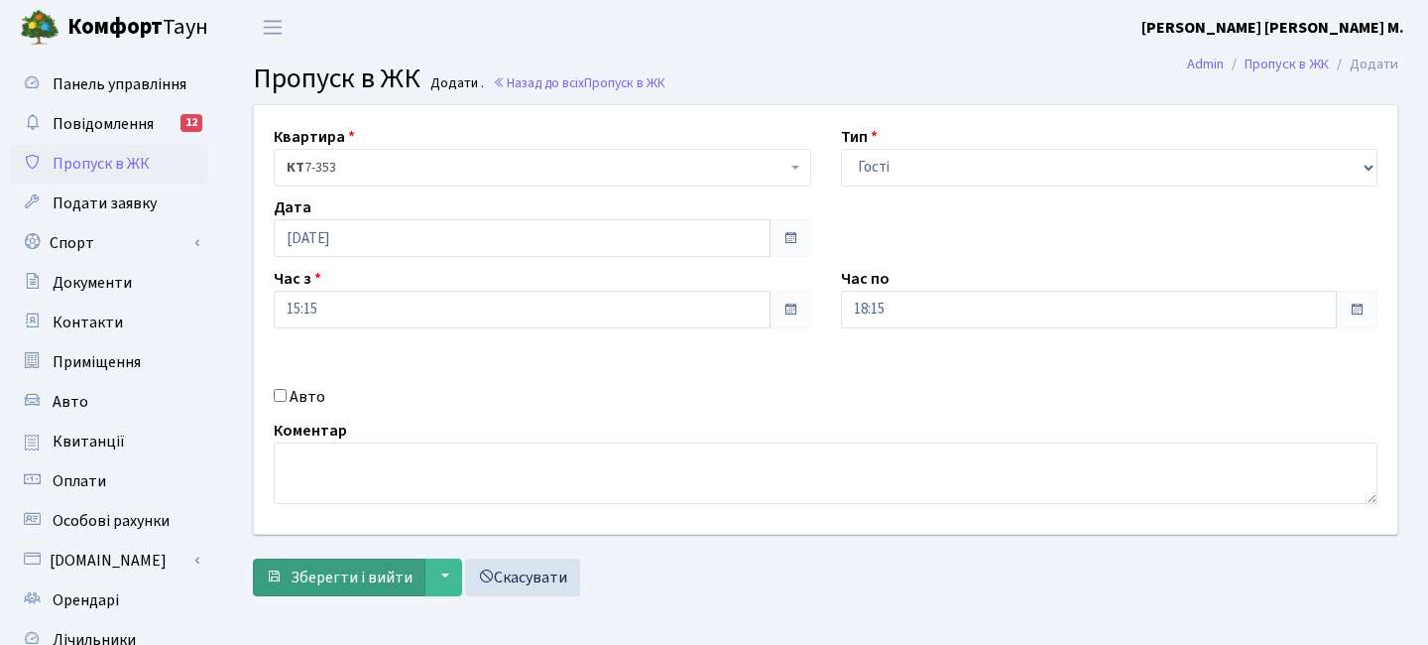
click at [334, 558] on form "Квартира <b>КТ</b>&nbsp;&nbsp;&nbsp;&nbsp;7-353 <b>КТ</b>&nbsp;&nbsp;&nbsp;&nbs…" at bounding box center [826, 350] width 1146 height 492
click at [341, 563] on button "Зберегти і вийти" at bounding box center [339, 577] width 173 height 38
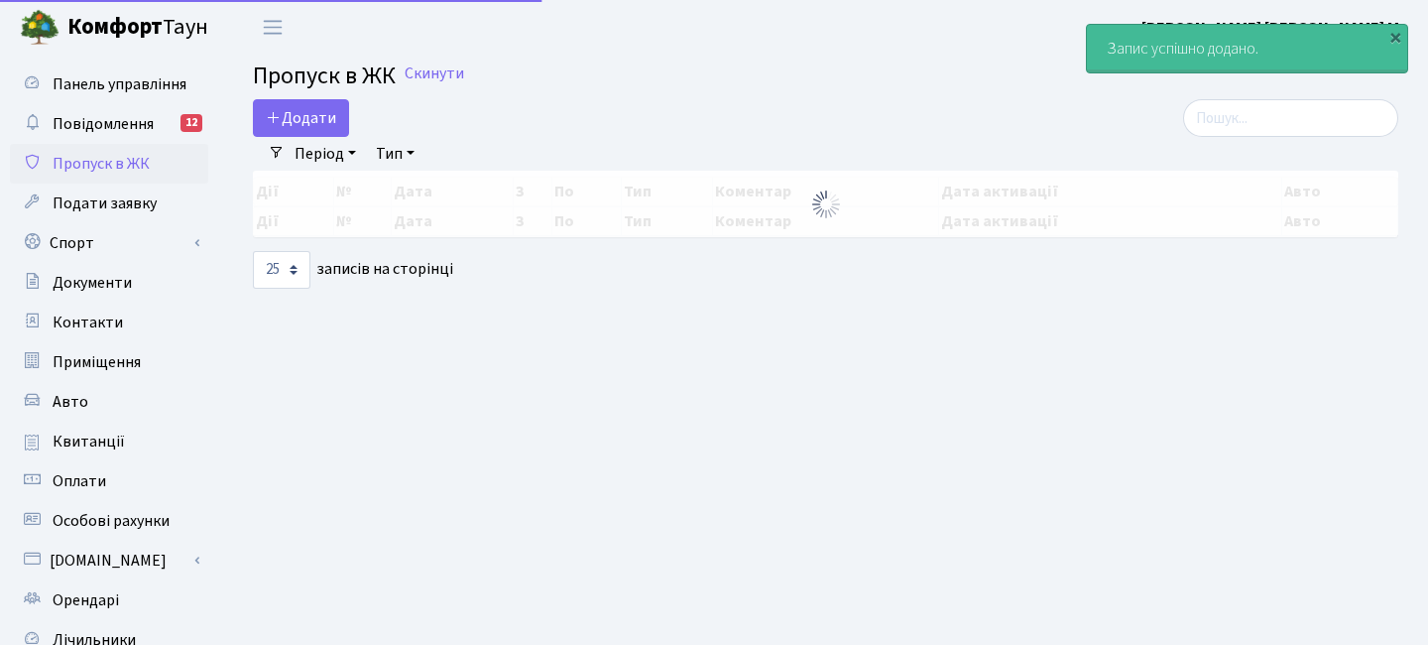
select select "25"
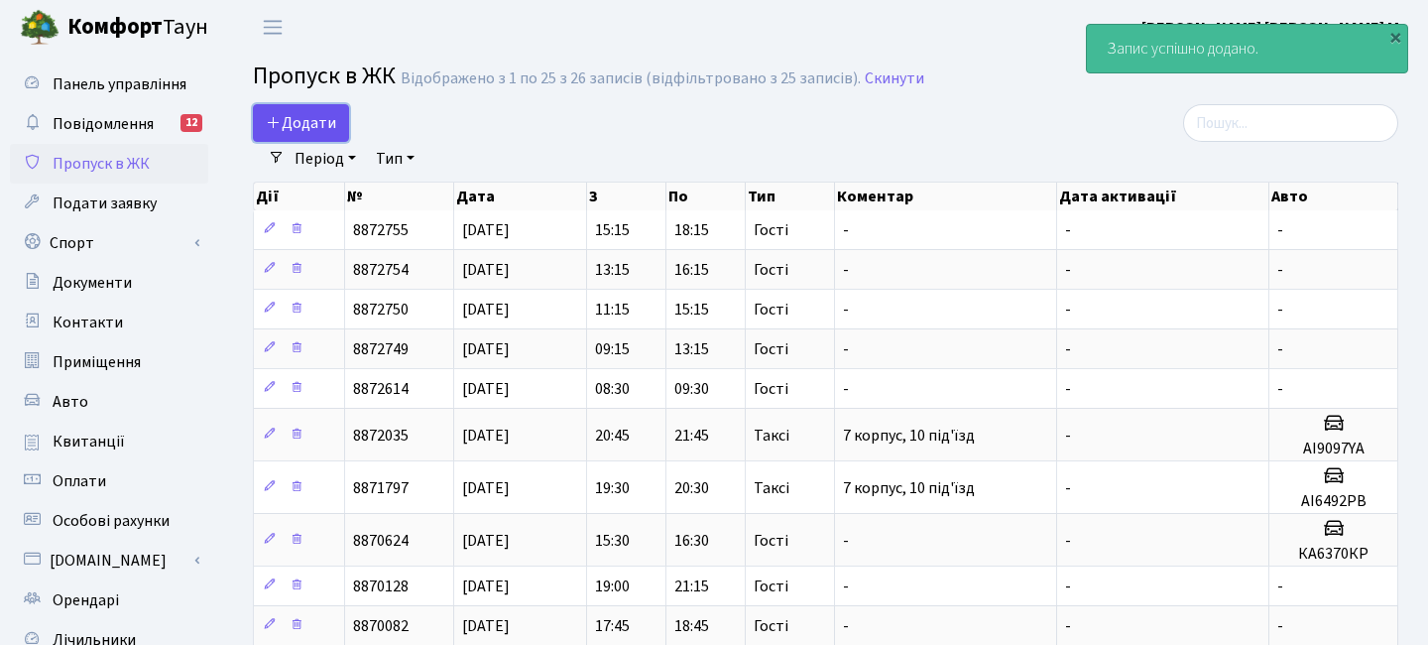
click at [339, 118] on link "Додати" at bounding box center [301, 123] width 96 height 38
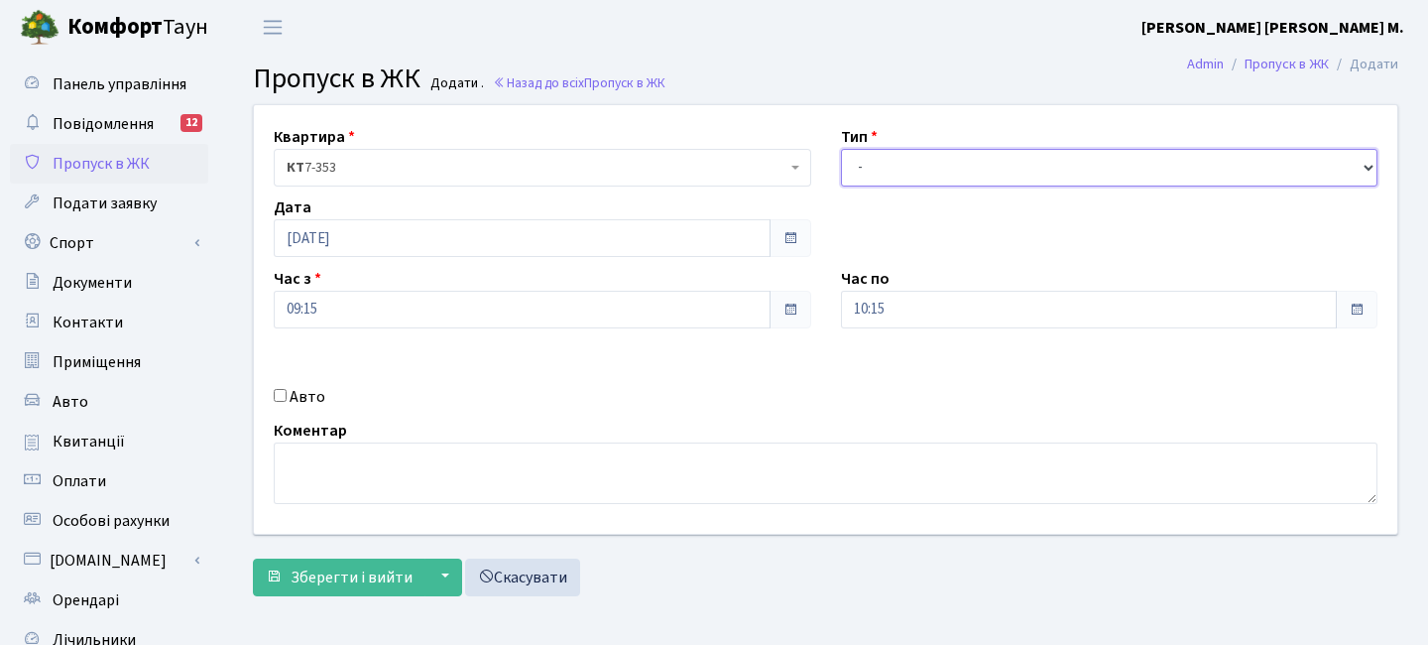
click at [912, 171] on select "- Доставка Таксі Гості Сервіс" at bounding box center [1110, 168] width 538 height 38
select select "3"
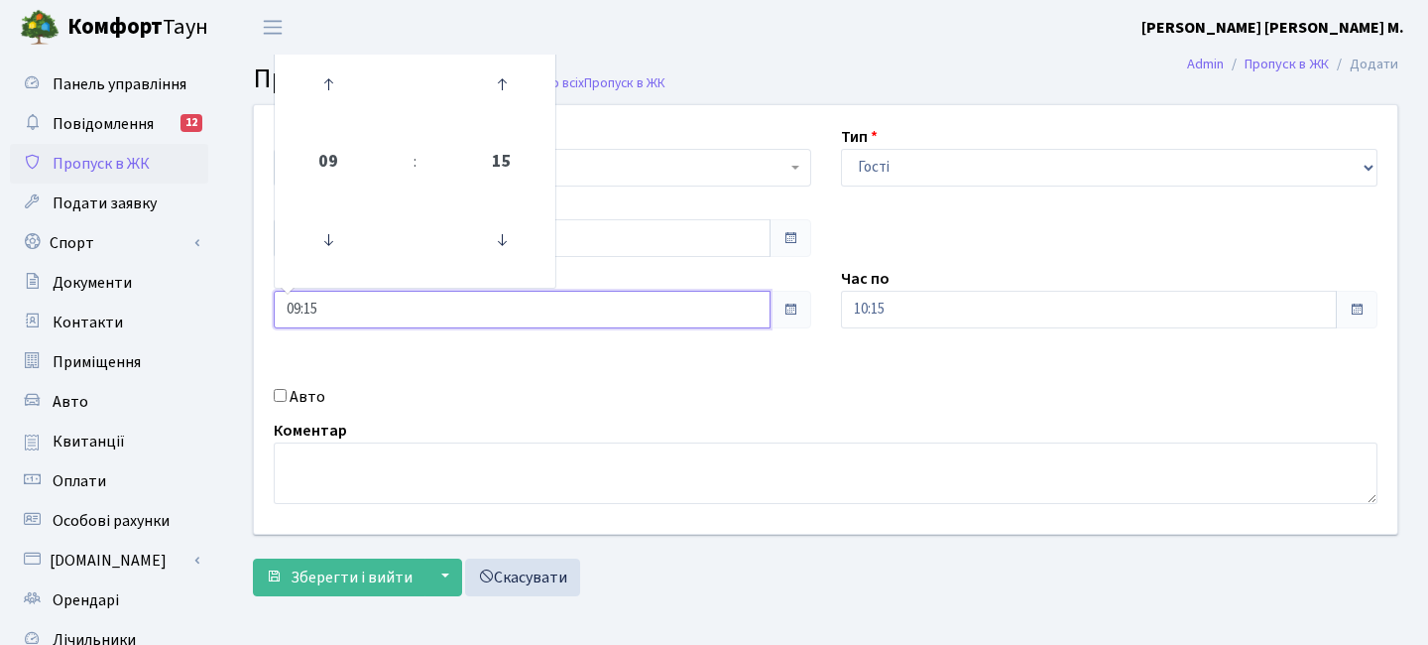
click at [477, 301] on input "09:15" at bounding box center [522, 310] width 497 height 38
click at [310, 84] on icon at bounding box center [329, 85] width 54 height 54
click at [314, 84] on icon at bounding box center [329, 85] width 54 height 54
click at [316, 84] on icon at bounding box center [329, 85] width 54 height 54
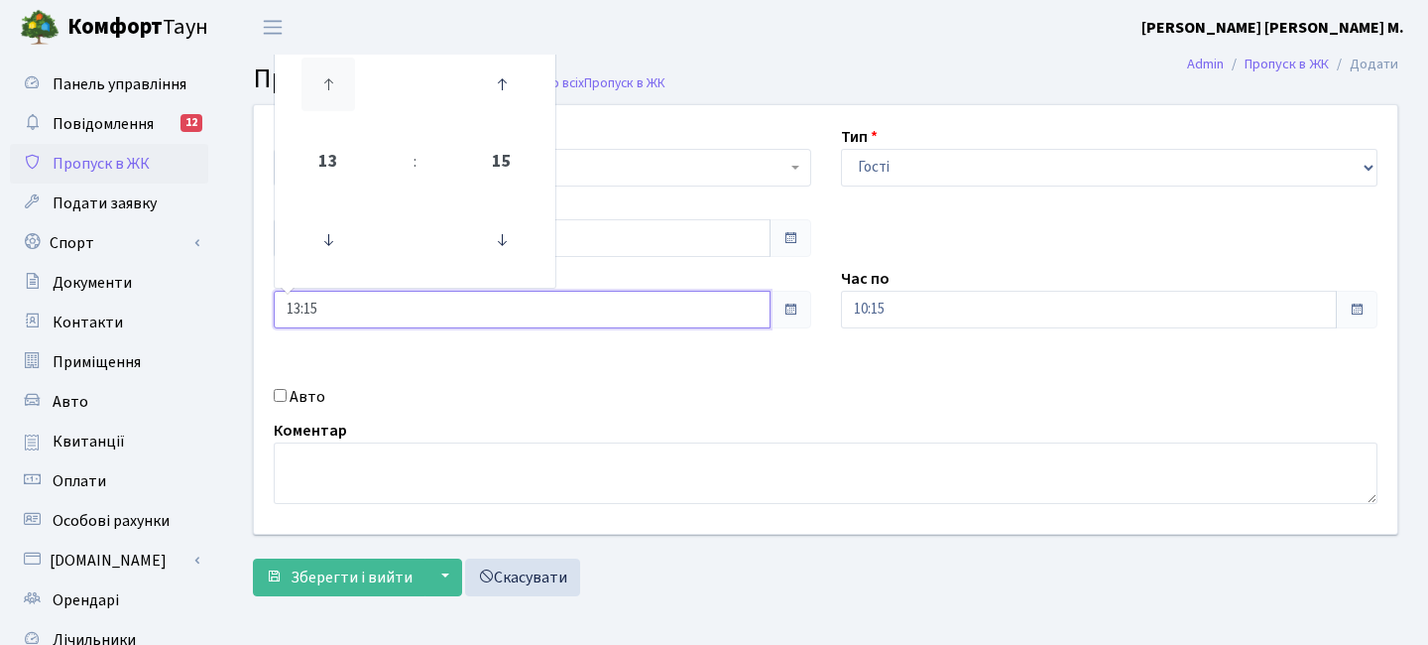
click at [316, 85] on icon at bounding box center [329, 85] width 54 height 54
type input "16:15"
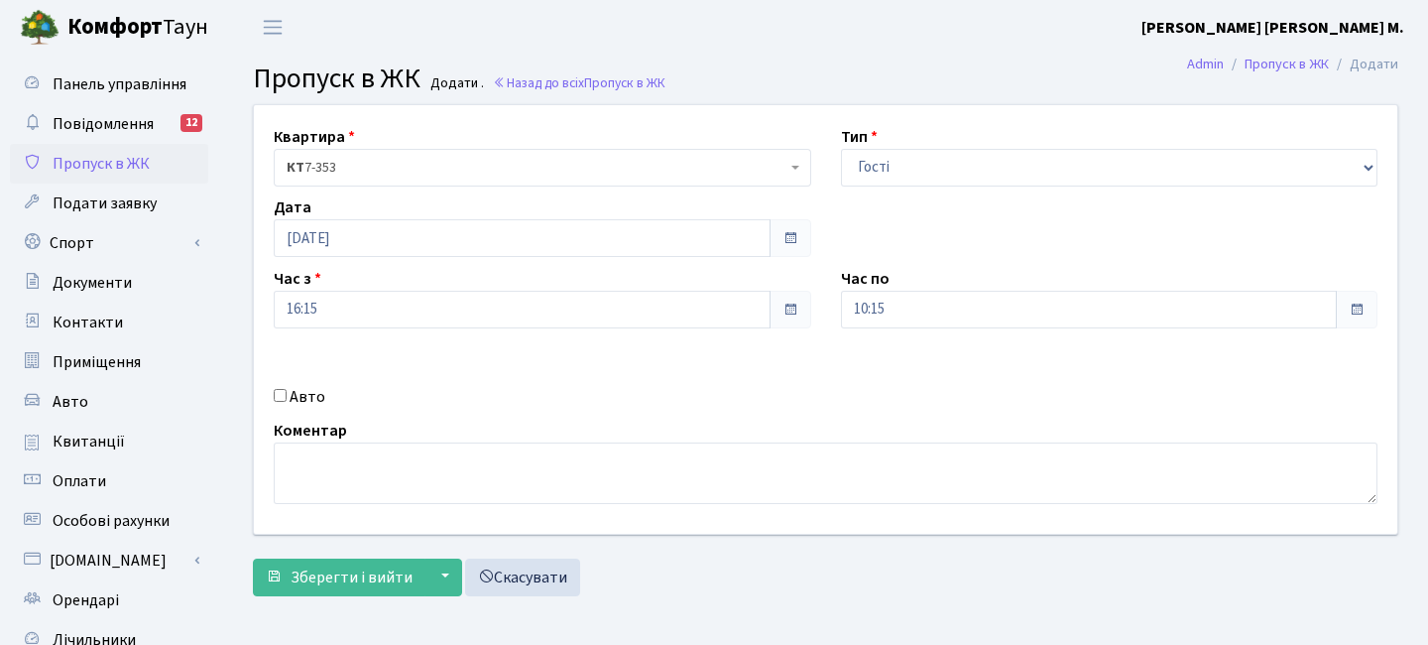
drag, startPoint x: 1049, startPoint y: 330, endPoint x: 1001, endPoint y: 267, distance: 79.4
click at [1047, 330] on div "Квартира <b>КТ</b>&nbsp;&nbsp;&nbsp;&nbsp;7-353 <b>КТ</b>&nbsp;&nbsp;&nbsp;&nbs…" at bounding box center [826, 319] width 1174 height 429
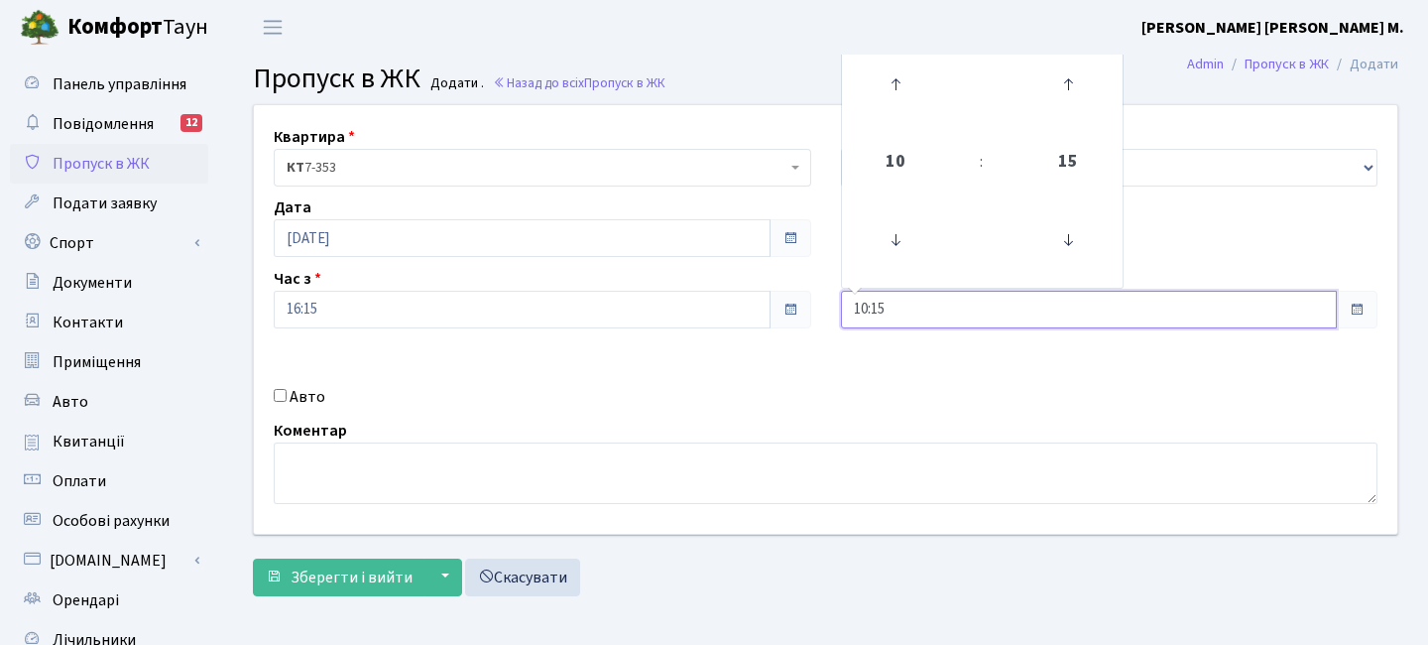
click at [979, 291] on input "10:15" at bounding box center [1089, 310] width 497 height 38
click at [907, 93] on icon at bounding box center [896, 85] width 54 height 54
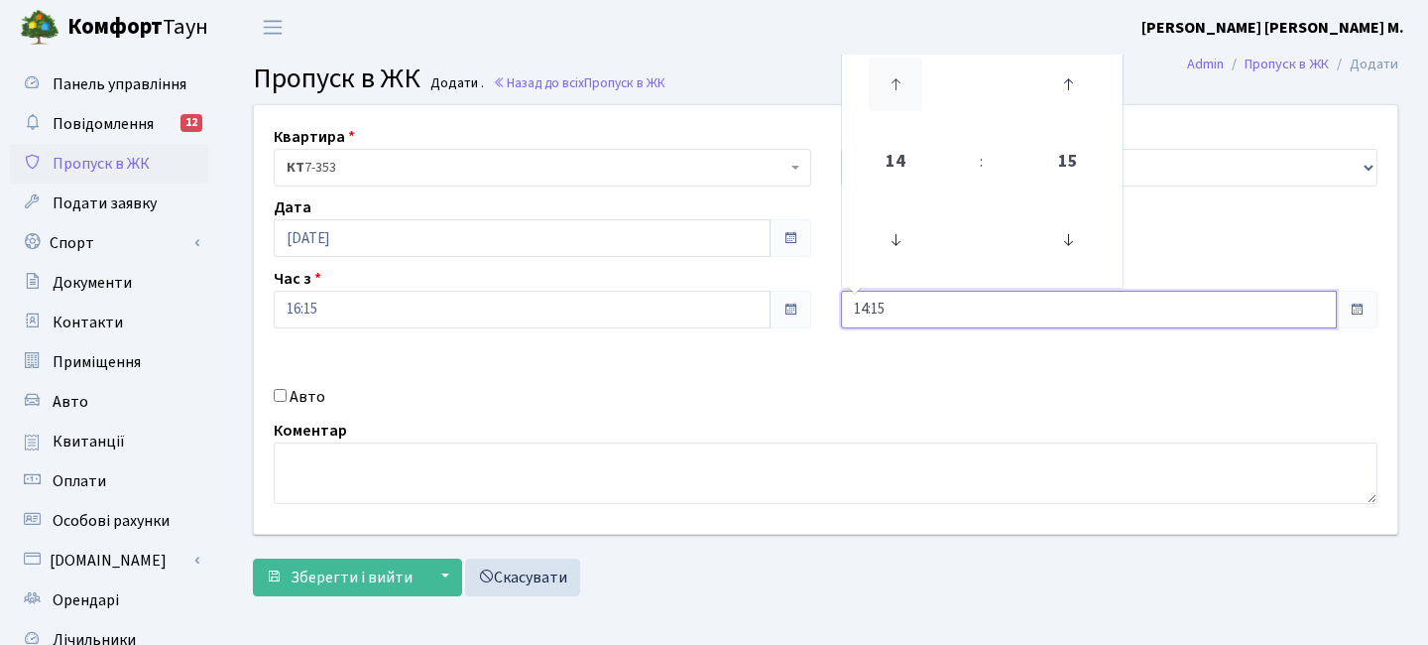
click at [907, 93] on icon at bounding box center [896, 85] width 54 height 54
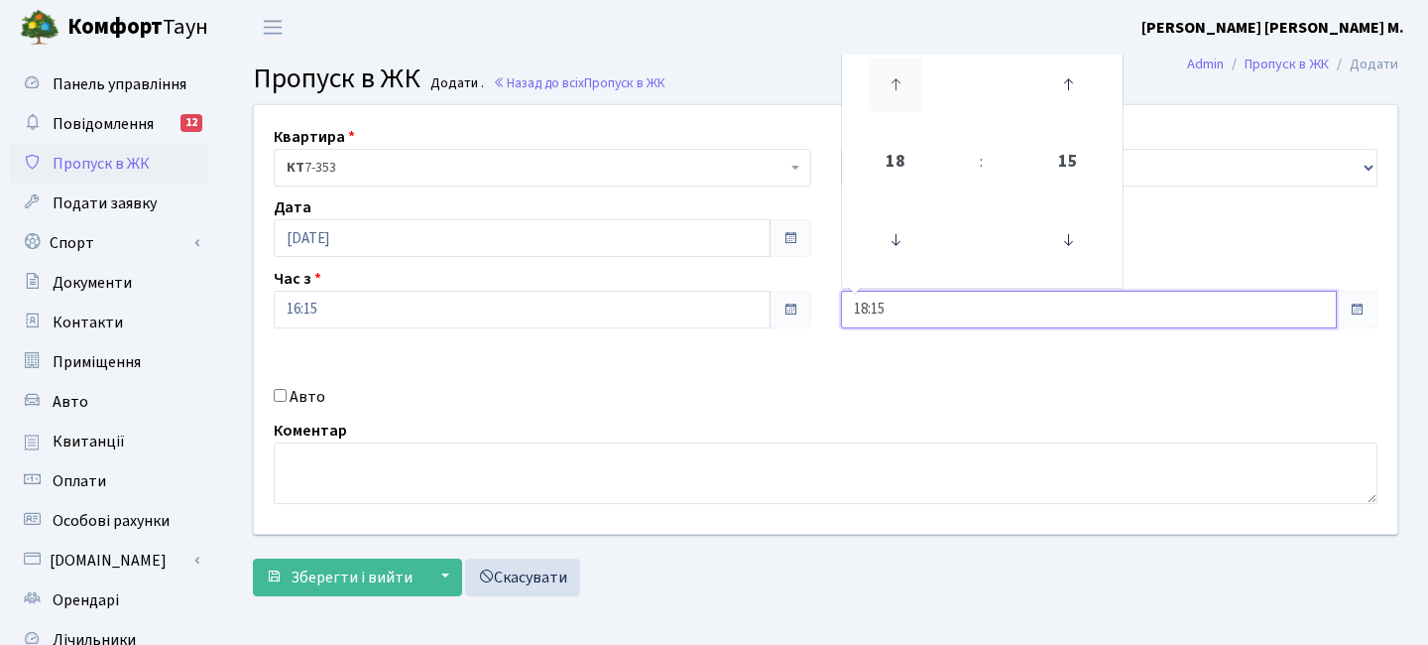
type input "19:15"
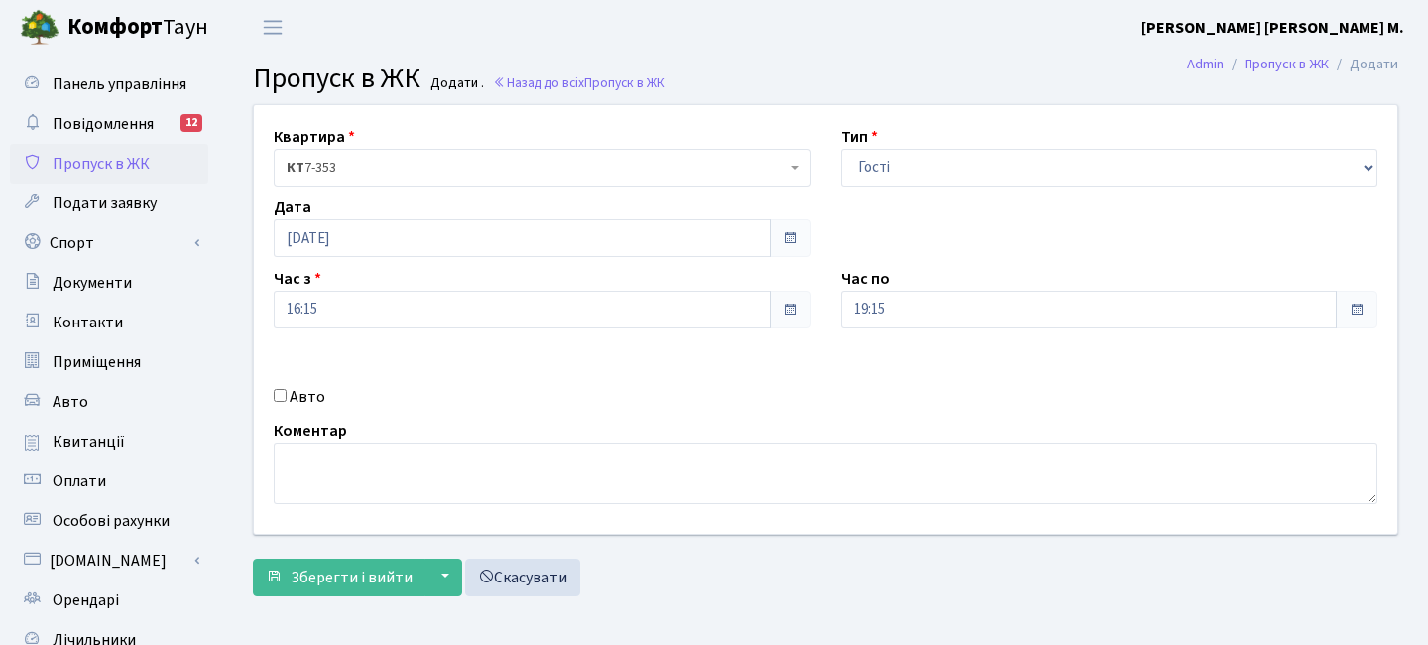
click at [411, 557] on form "Квартира <b>КТ</b>&nbsp;&nbsp;&nbsp;&nbsp;7-353 <b>КТ</b>&nbsp;&nbsp;&nbsp;&nbs…" at bounding box center [826, 350] width 1146 height 492
click at [425, 560] on button "▼" at bounding box center [444, 577] width 38 height 38
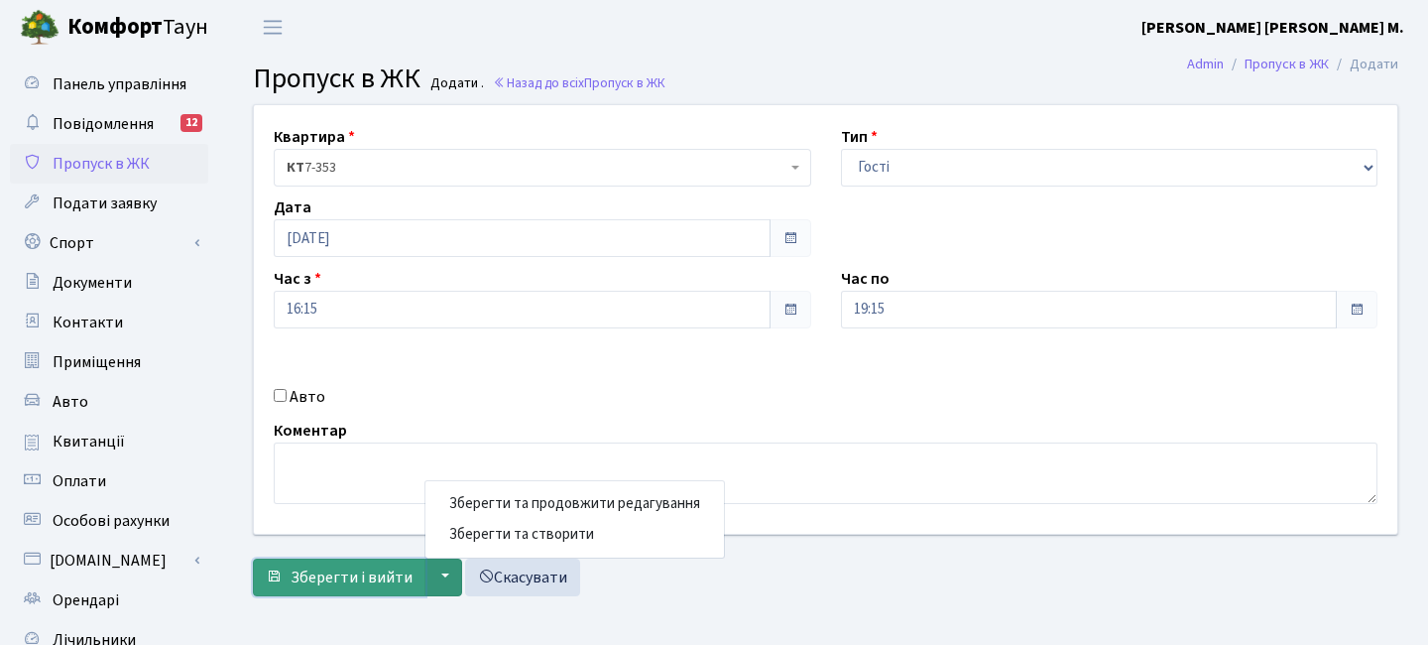
click at [390, 588] on button "Зберегти і вийти" at bounding box center [339, 577] width 173 height 38
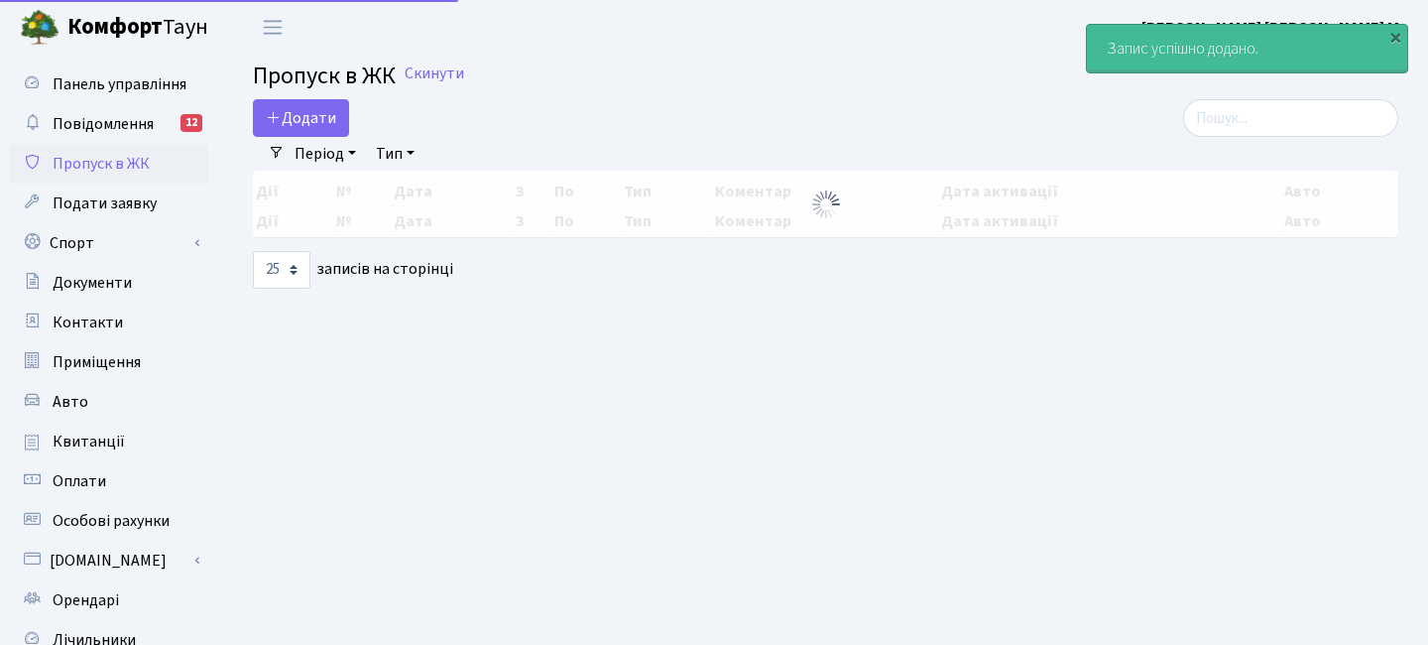
select select "25"
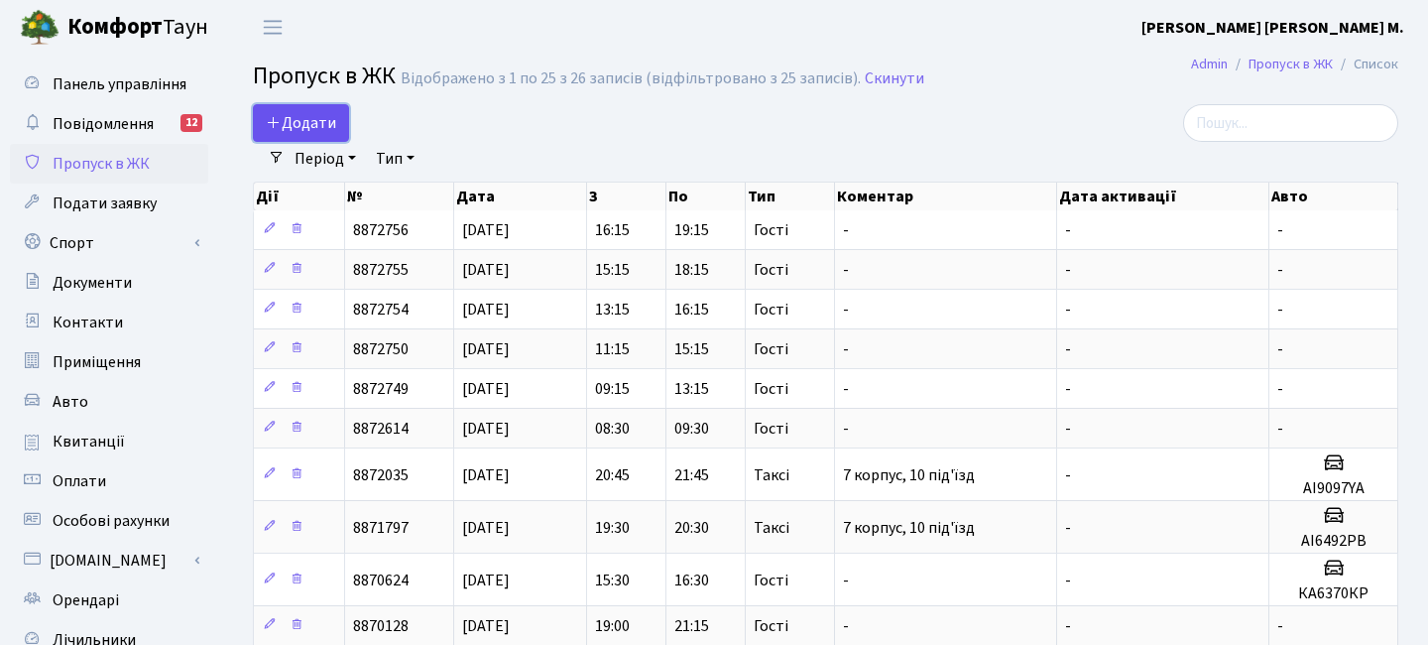
click at [322, 129] on span "Додати" at bounding box center [301, 123] width 70 height 22
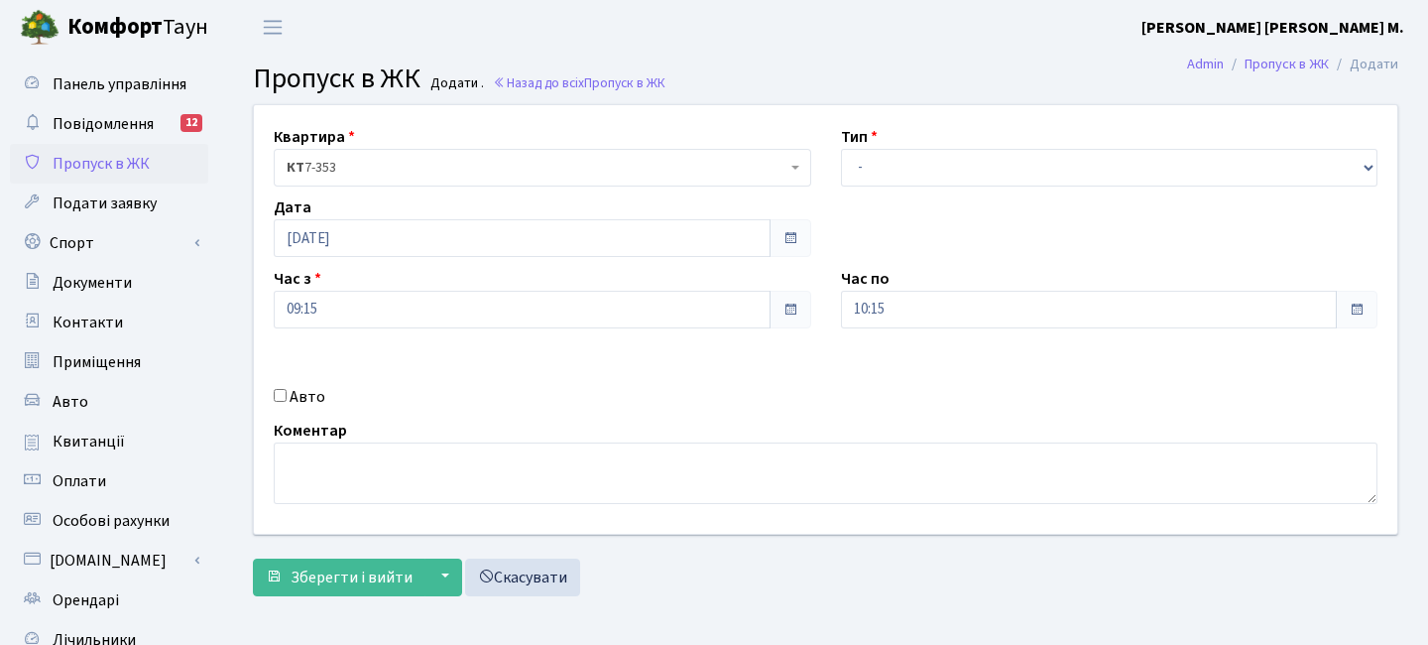
click at [906, 147] on div "Тип - Доставка Таксі Гості Сервіс" at bounding box center [1109, 156] width 567 height 62
click at [921, 173] on select "- Доставка Таксі Гості Сервіс" at bounding box center [1110, 168] width 538 height 38
select select "3"
click at [334, 306] on input "09:15" at bounding box center [522, 310] width 497 height 38
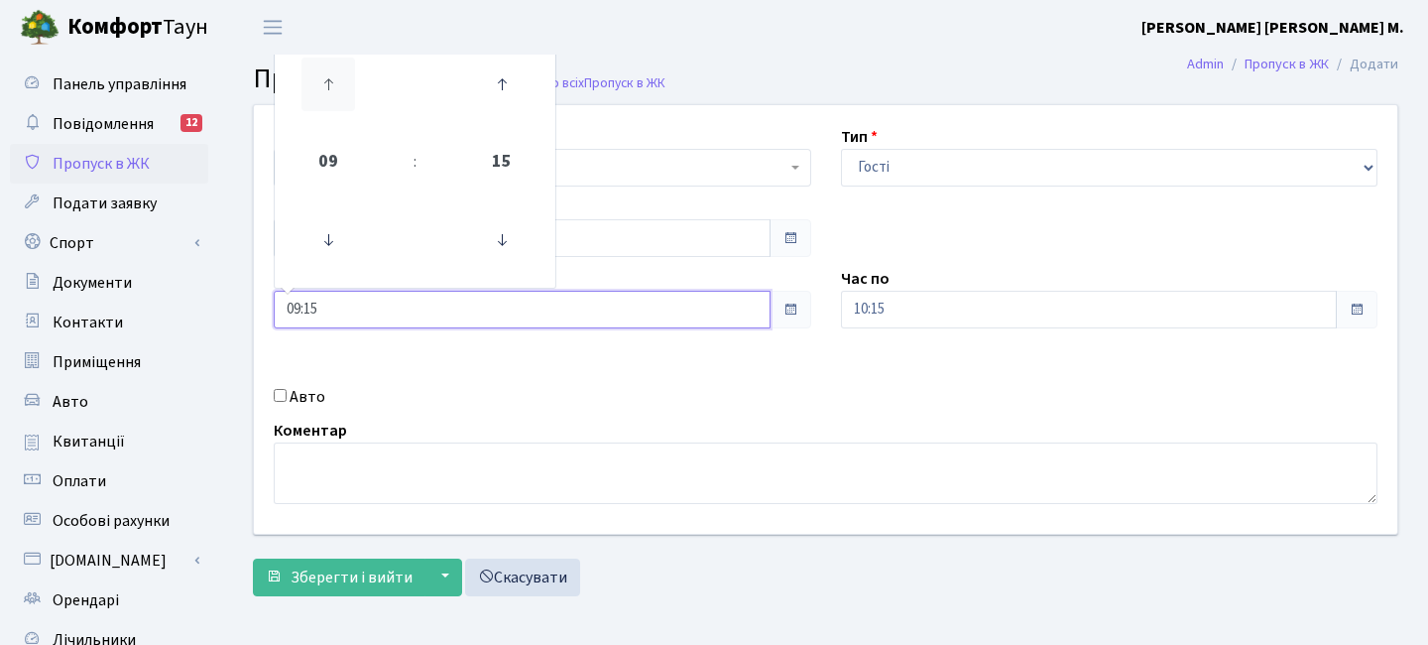
click at [327, 94] on icon at bounding box center [329, 85] width 54 height 54
click at [327, 93] on icon at bounding box center [329, 85] width 54 height 54
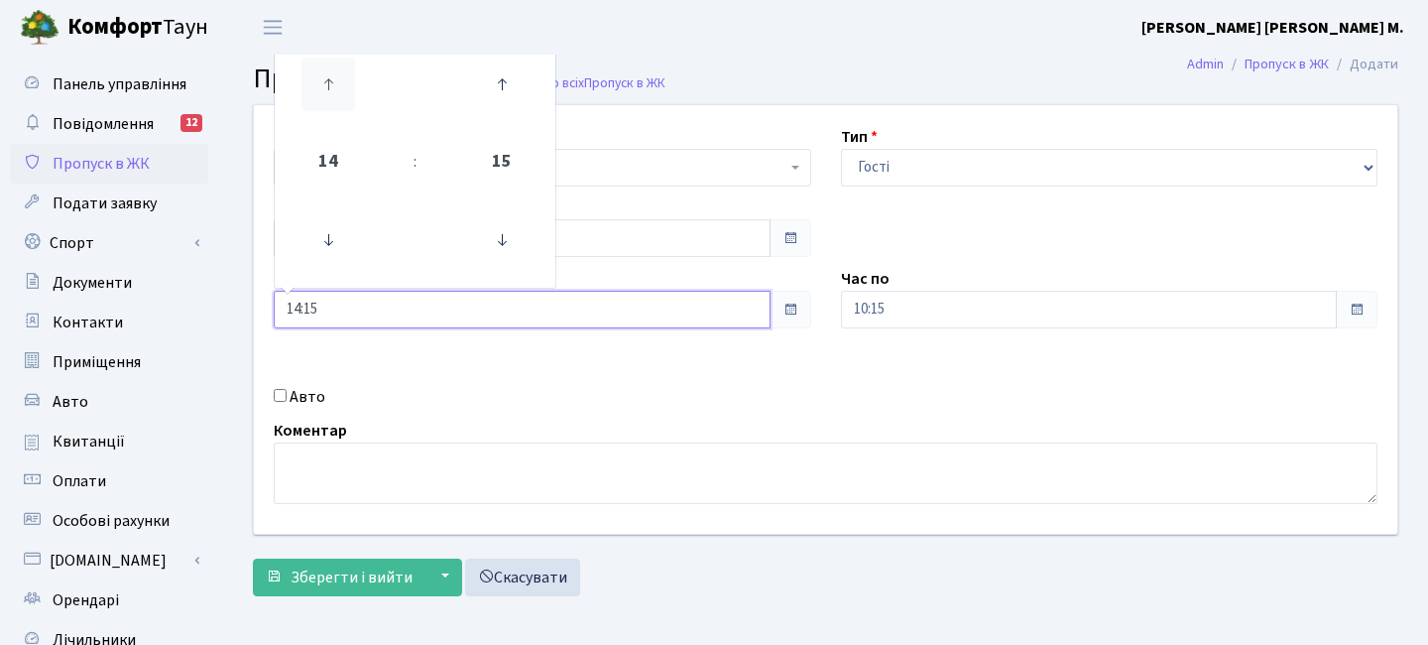
click at [327, 93] on icon at bounding box center [329, 85] width 54 height 54
click at [333, 94] on icon at bounding box center [329, 85] width 54 height 54
type input "18:15"
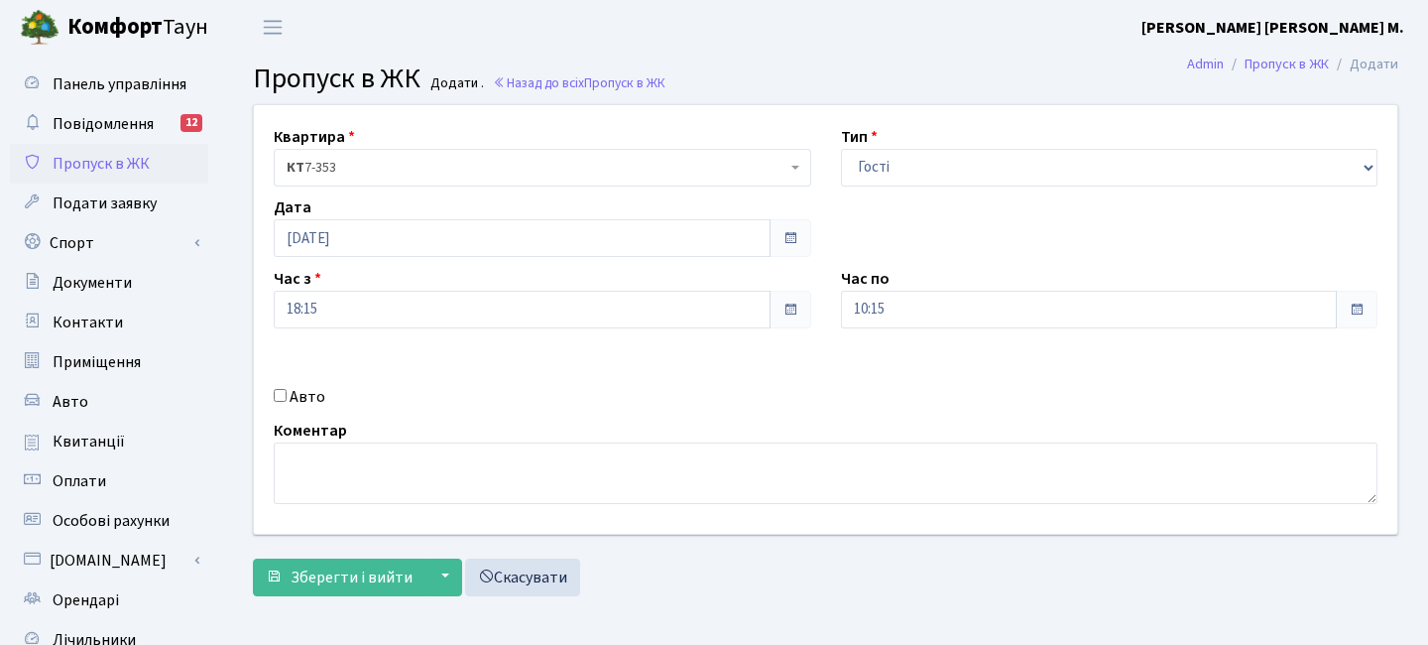
click at [888, 288] on div "Час по 10:15" at bounding box center [1109, 298] width 567 height 62
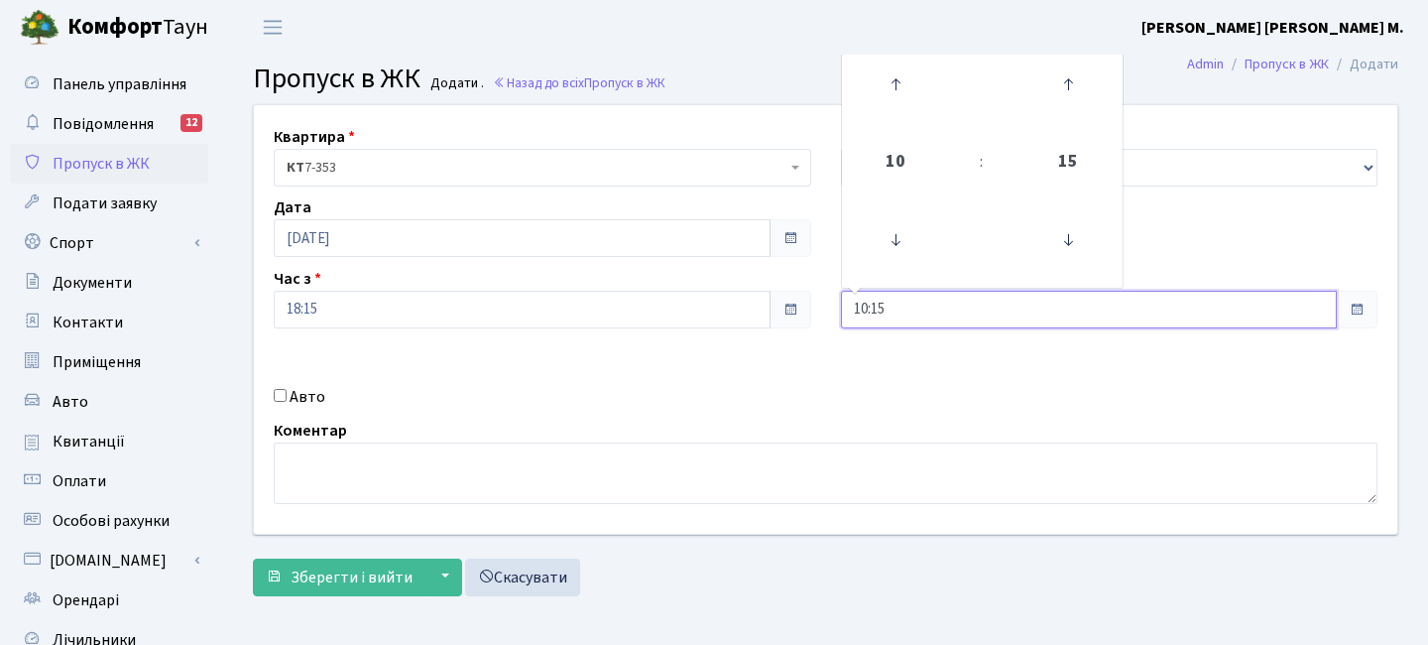
click at [892, 298] on input "10:15" at bounding box center [1089, 310] width 497 height 38
click at [902, 91] on icon at bounding box center [896, 85] width 54 height 54
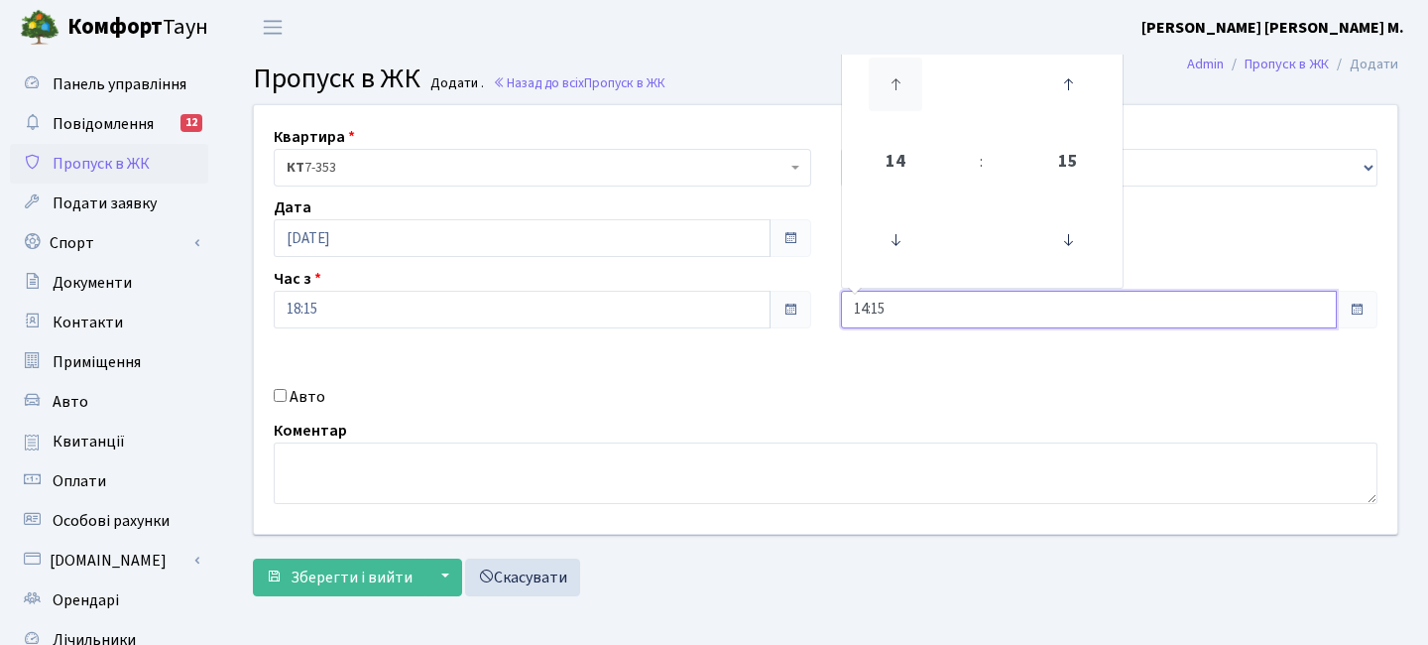
click at [902, 91] on icon at bounding box center [896, 85] width 54 height 54
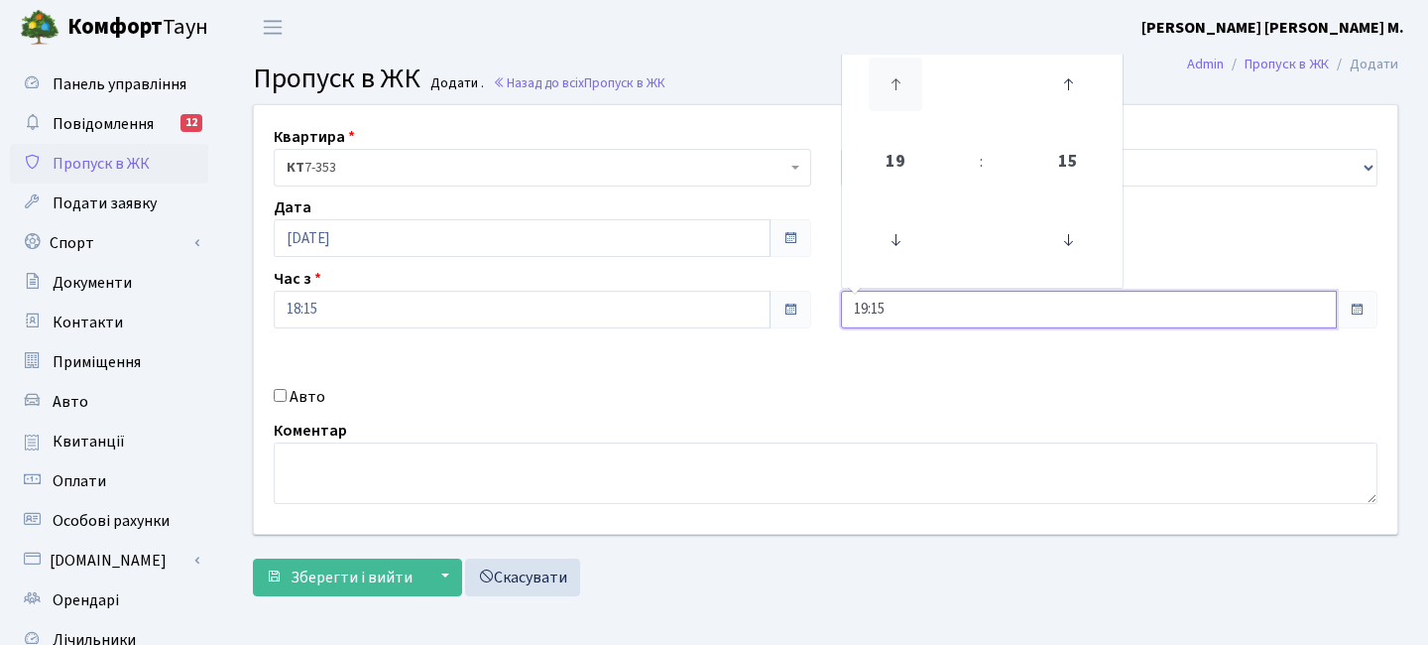
click at [902, 91] on icon at bounding box center [896, 85] width 54 height 54
type input "20:15"
click at [346, 553] on form "Квартира <b>КТ</b>&nbsp;&nbsp;&nbsp;&nbsp;7-353 <b>КТ</b>&nbsp;&nbsp;&nbsp;&nbs…" at bounding box center [826, 350] width 1146 height 492
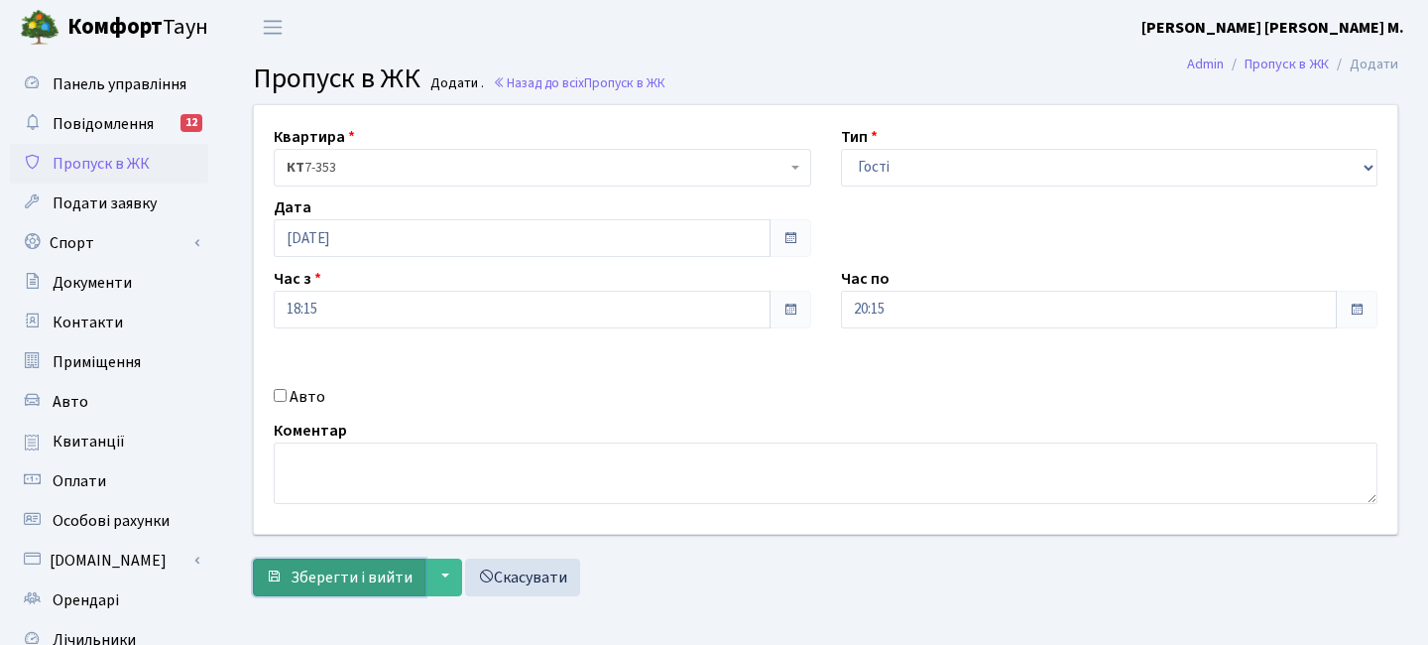
click at [348, 560] on button "Зберегти і вийти" at bounding box center [339, 577] width 173 height 38
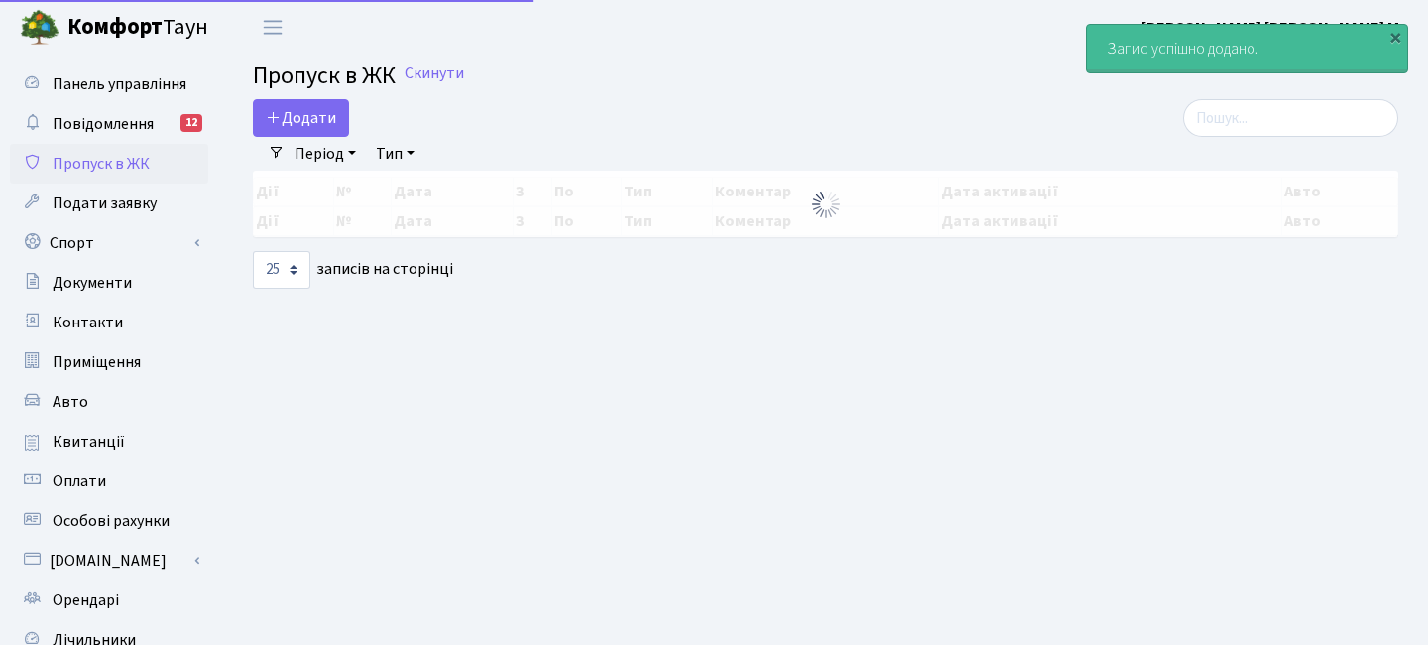
select select "25"
